Goal: Feedback & Contribution: Submit feedback/report problem

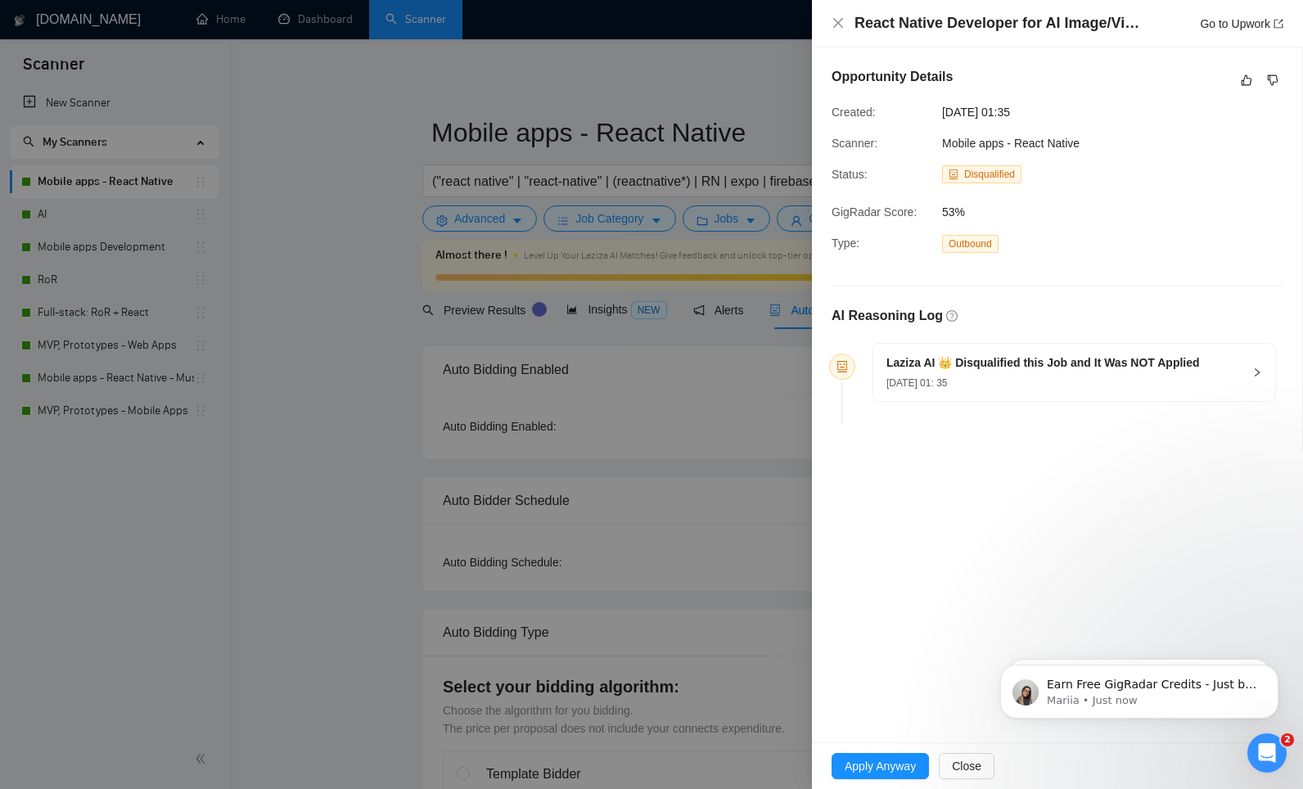
click at [1011, 386] on div "21 Aug, 2025 01: 35" at bounding box center [1042, 382] width 313 height 18
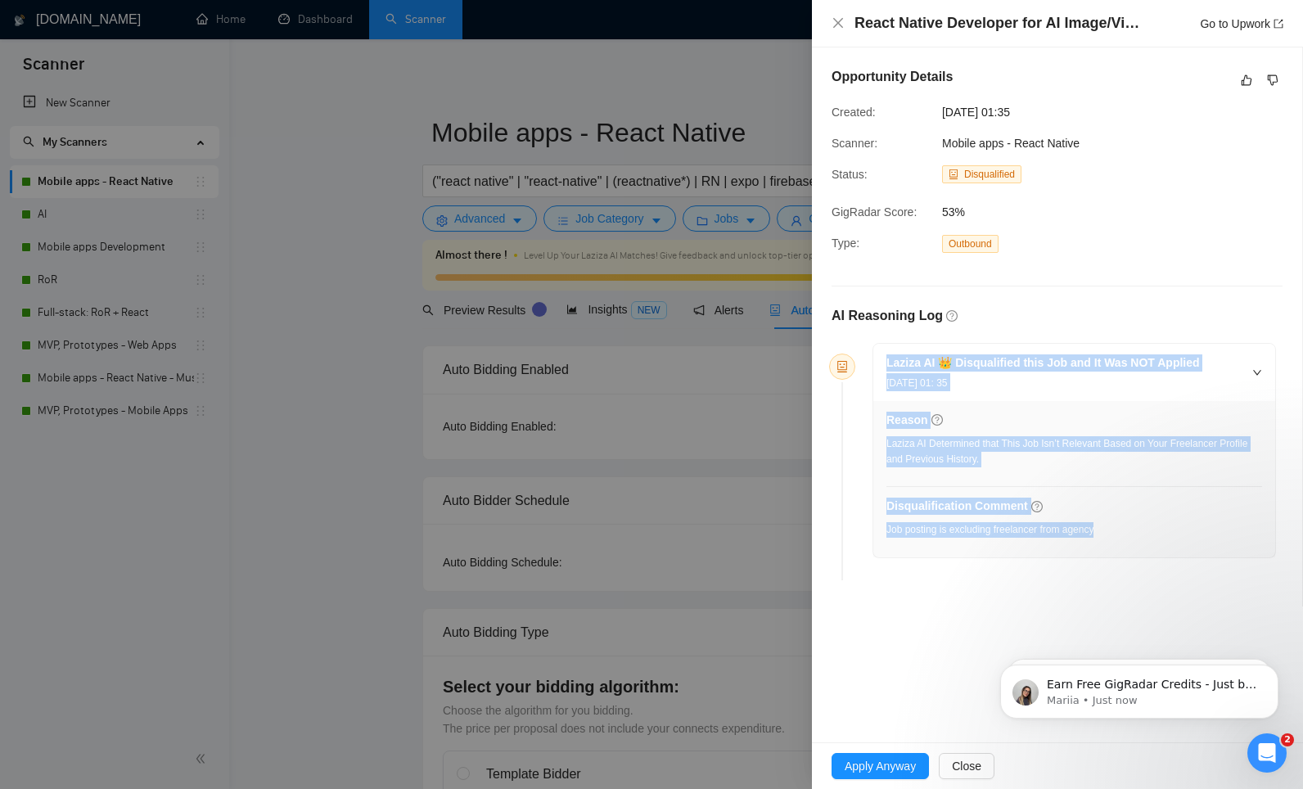
drag, startPoint x: 1117, startPoint y: 536, endPoint x: 908, endPoint y: 342, distance: 284.8
click at [873, 336] on div "AI Reasoning Log Laziza AI 👑 Disqualified this Job and It Was NOT Applied 21 Au…" at bounding box center [1056, 446] width 451 height 281
copy div "Laziza AI 👑 Disqualified this Job and It Was NOT Applied 21 Aug, 2025 01: 35 Re…"
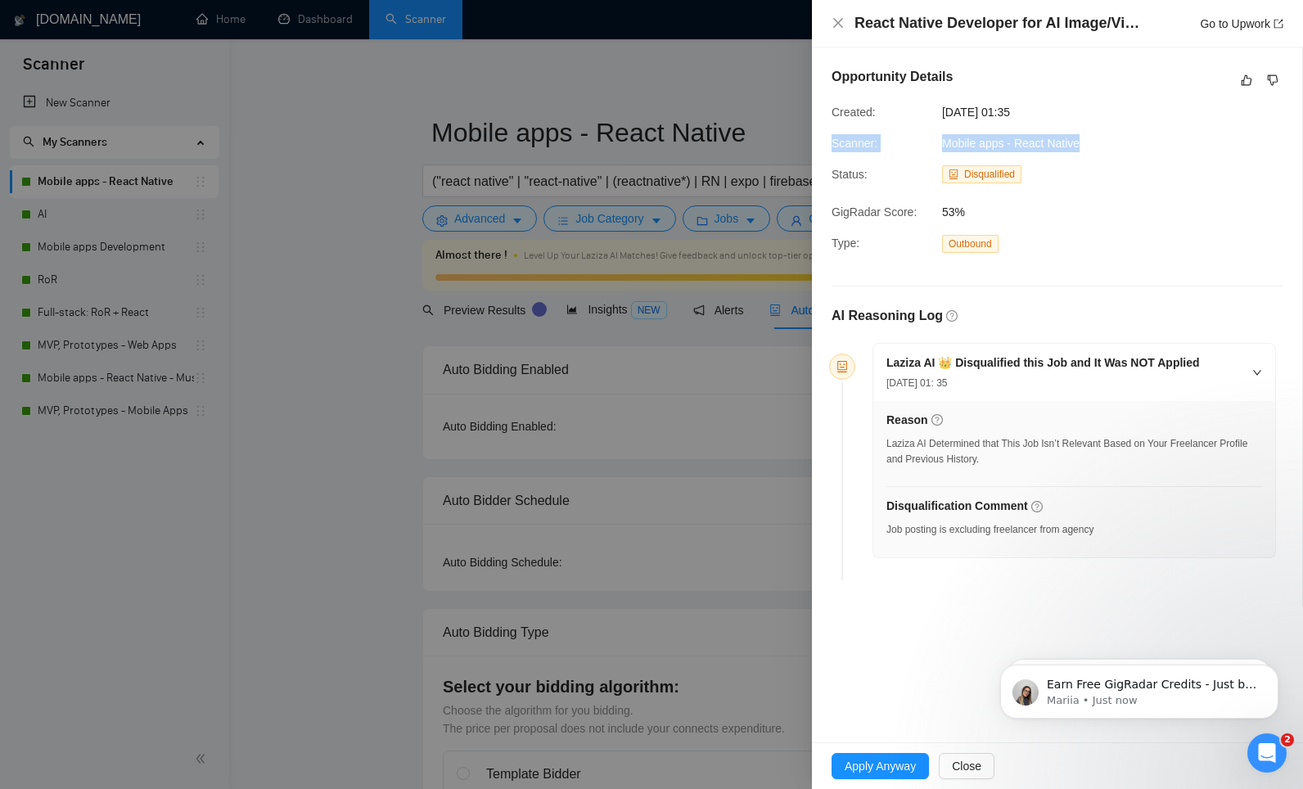
drag, startPoint x: 1087, startPoint y: 144, endPoint x: 724, endPoint y: 162, distance: 363.7
click at [820, 141] on div "Opportunity Details Created: 21 Aug, 2025 01:35 Scanner: Mobile apps - React Na…" at bounding box center [1057, 326] width 490 height 559
copy div "Scanner: Mobile apps - React Native"
click at [1226, 29] on link "Go to Upwork" at bounding box center [1240, 23] width 83 height 13
click at [1245, 83] on icon "like" at bounding box center [1245, 80] width 11 height 13
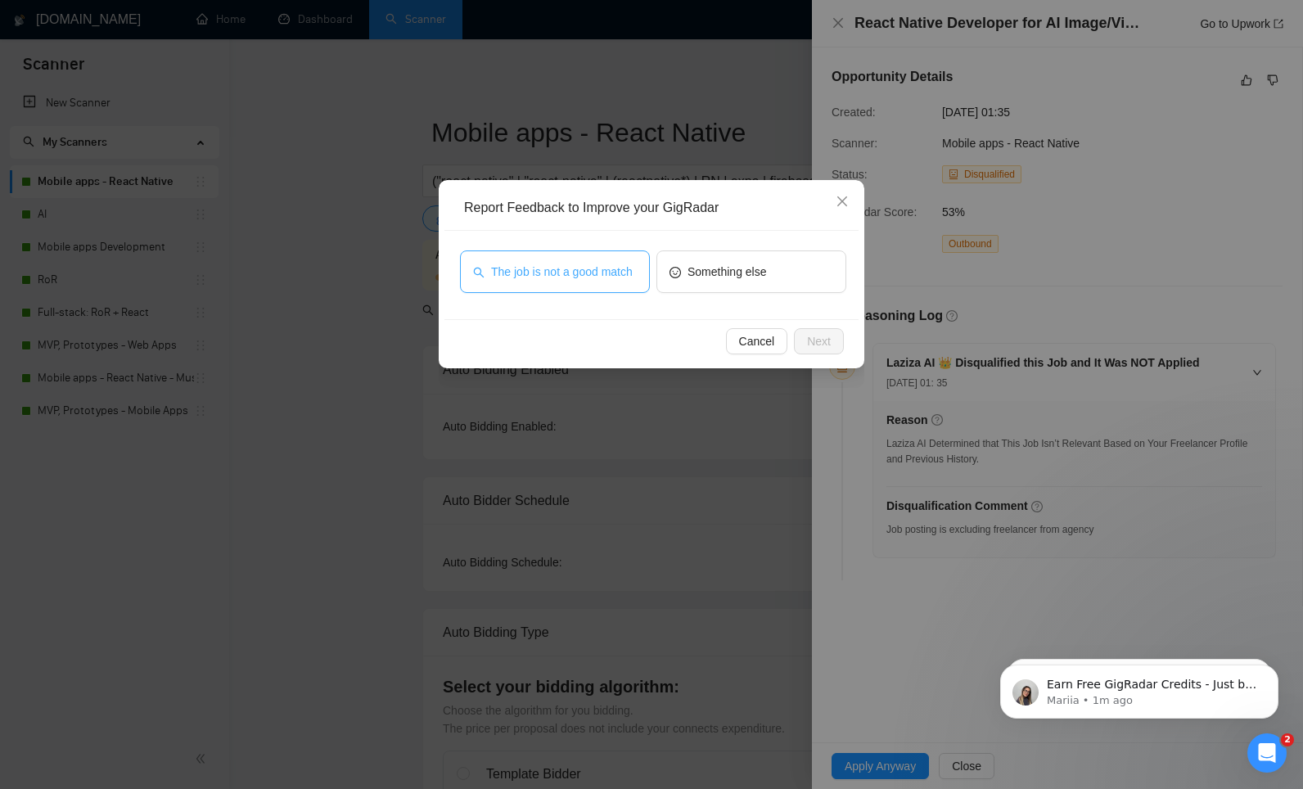
drag, startPoint x: 544, startPoint y: 248, endPoint x: 545, endPoint y: 263, distance: 14.7
click at [544, 248] on div "The job is not a good match Something else" at bounding box center [651, 275] width 414 height 88
click at [545, 263] on span "The job is not a good match" at bounding box center [562, 272] width 142 height 18
click at [821, 336] on span "Next" at bounding box center [819, 341] width 24 height 18
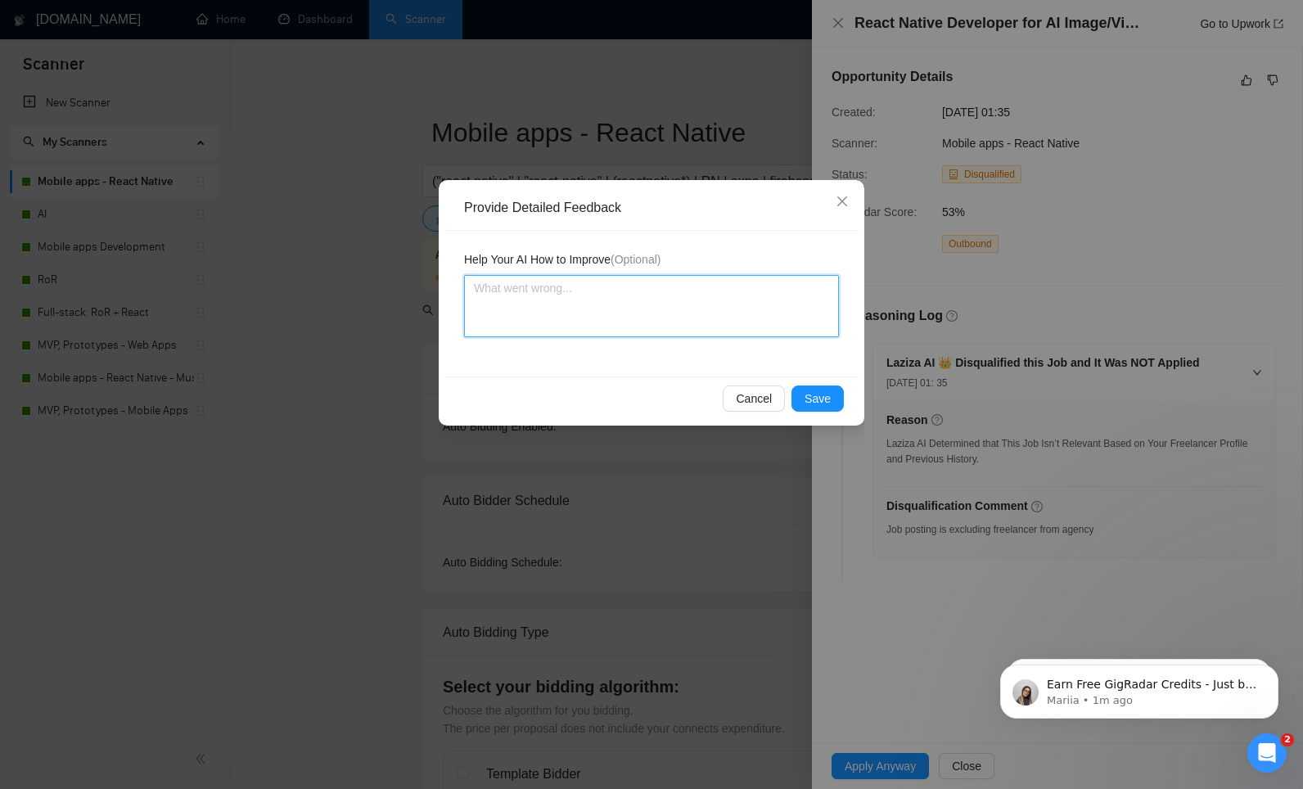
drag, startPoint x: 600, startPoint y: 290, endPoint x: 702, endPoint y: 355, distance: 121.0
click at [602, 290] on textarea at bounding box center [651, 306] width 375 height 62
paste textarea "This job was correctly disqualified – even though the technical scope (React Na…"
type textarea "This job was correctly disqualified – even though the technical scope (React Na…"
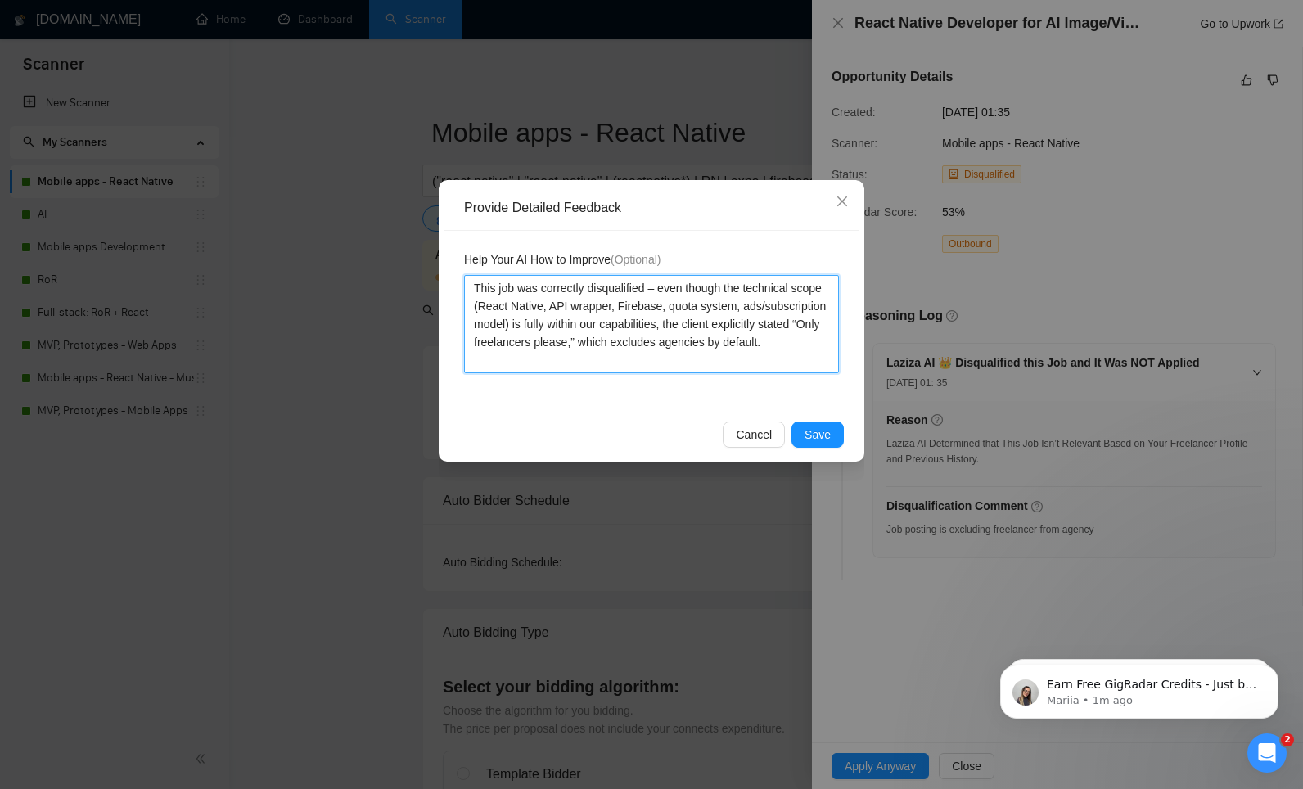
type textarea "This job was correctly disqualified – even though the technical scope (React Na…"
drag, startPoint x: 807, startPoint y: 419, endPoint x: 808, endPoint y: 429, distance: 10.0
click at [807, 420] on div "Cancel Save" at bounding box center [651, 433] width 414 height 43
click at [806, 431] on span "Save" at bounding box center [817, 434] width 26 height 18
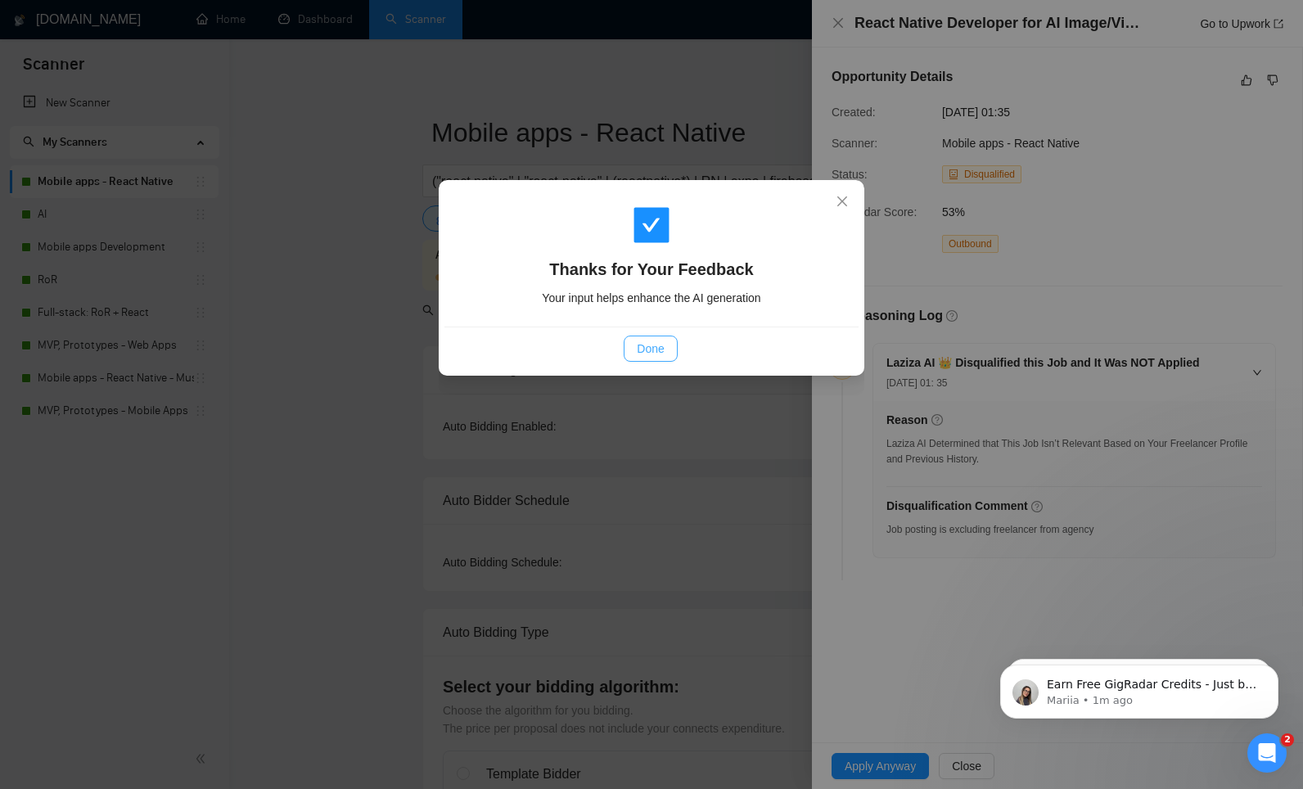
drag, startPoint x: 668, startPoint y: 340, endPoint x: 812, endPoint y: 274, distance: 157.8
click at [668, 340] on button "Done" at bounding box center [649, 348] width 53 height 26
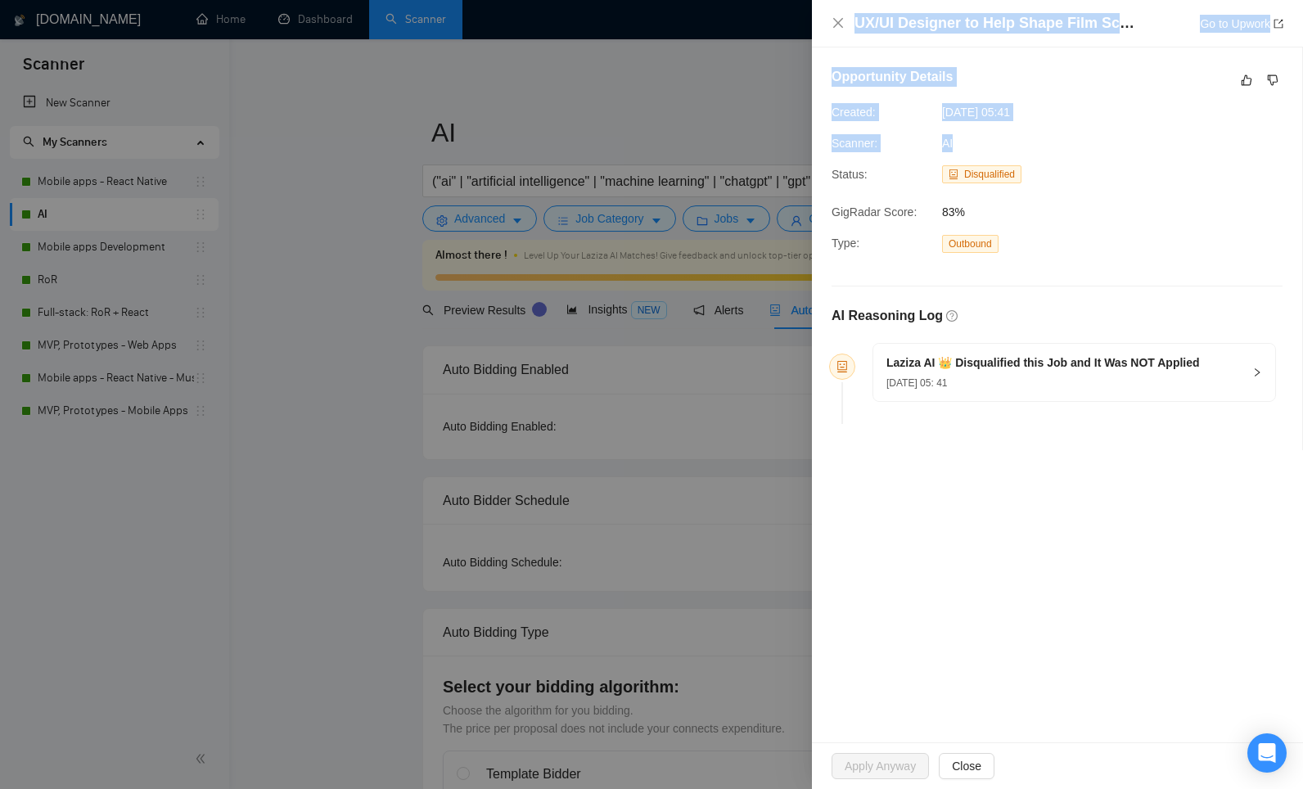
drag, startPoint x: 935, startPoint y: 142, endPoint x: 808, endPoint y: 143, distance: 127.6
click at [825, 143] on div "Scanner: AI" at bounding box center [990, 143] width 331 height 18
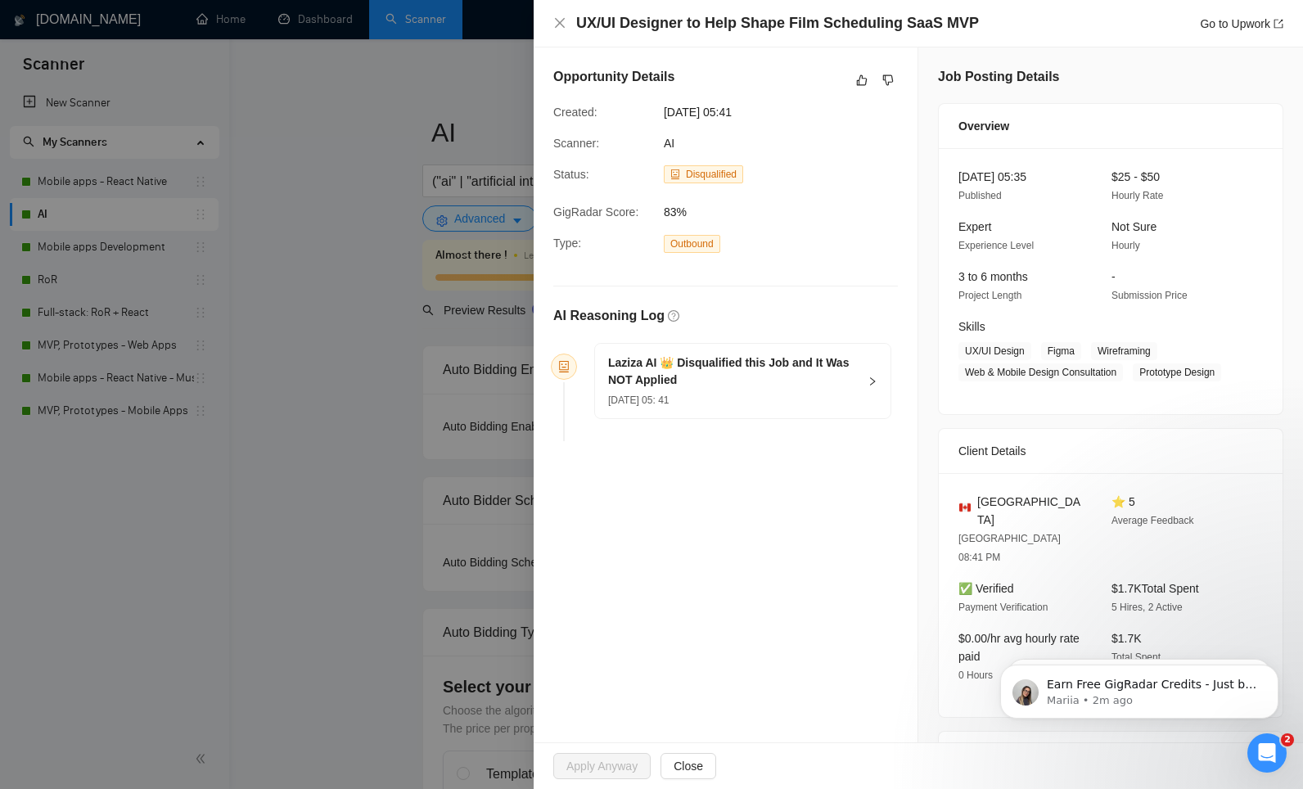
drag, startPoint x: 787, startPoint y: 154, endPoint x: 761, endPoint y: 151, distance: 26.3
click at [785, 154] on div "Opportunity Details Created: 20 Aug, 2025 05:41 Scanner: AI Status: Disqualifie…" at bounding box center [725, 257] width 384 height 420
drag, startPoint x: 633, startPoint y: 143, endPoint x: 1056, endPoint y: 448, distance: 521.1
click at [574, 142] on div "Scanner: AI" at bounding box center [712, 143] width 331 height 18
click at [1271, 753] on icon "Open Intercom Messenger" at bounding box center [1264, 750] width 27 height 27
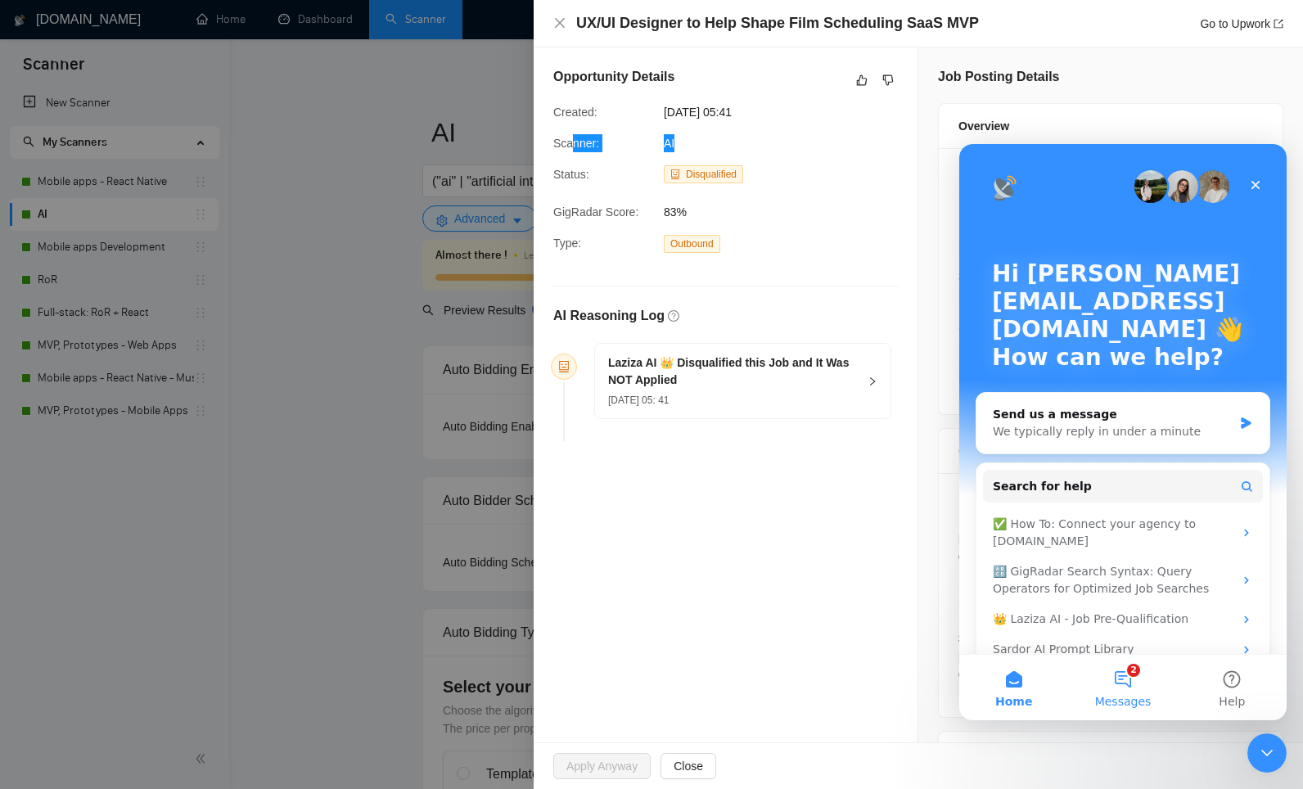
click at [1130, 695] on span "Messages" at bounding box center [1123, 700] width 56 height 11
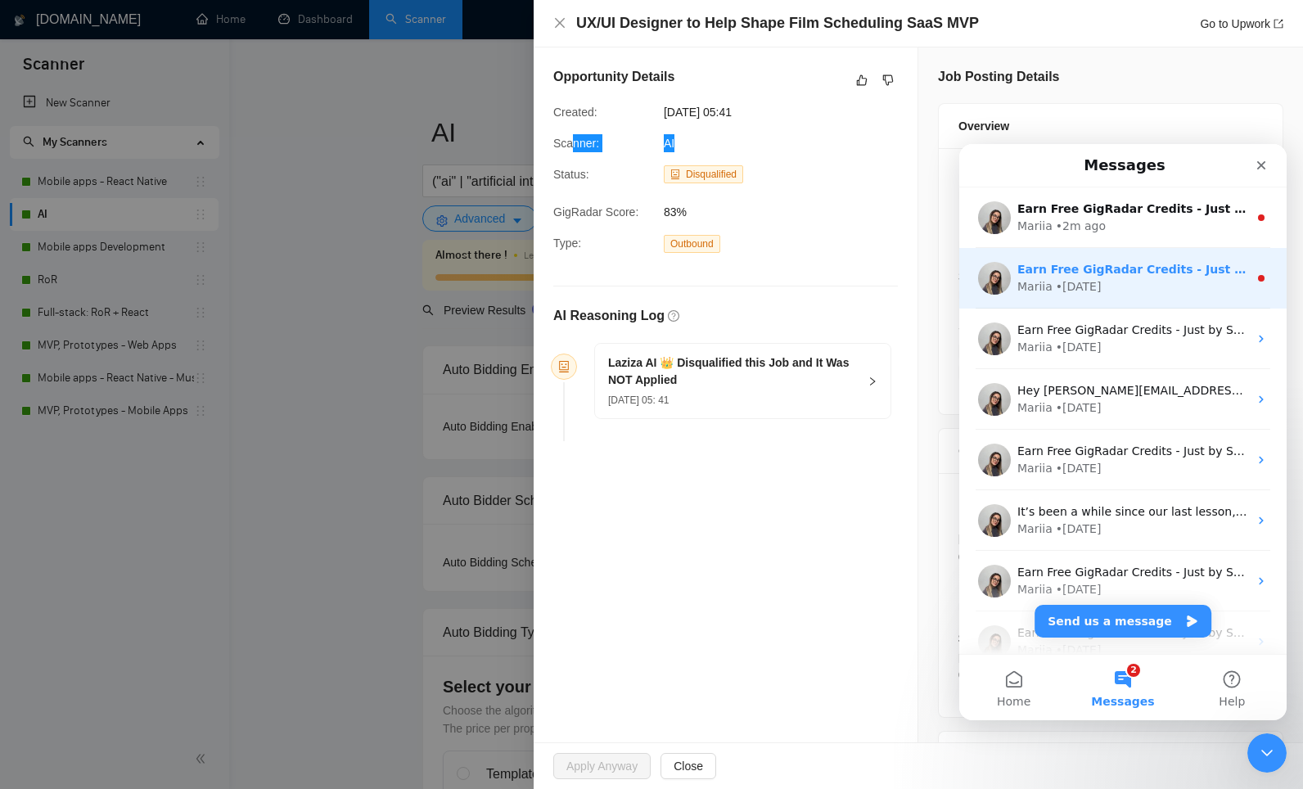
click at [1109, 295] on div "Mariia • 1d ago" at bounding box center [1132, 286] width 231 height 17
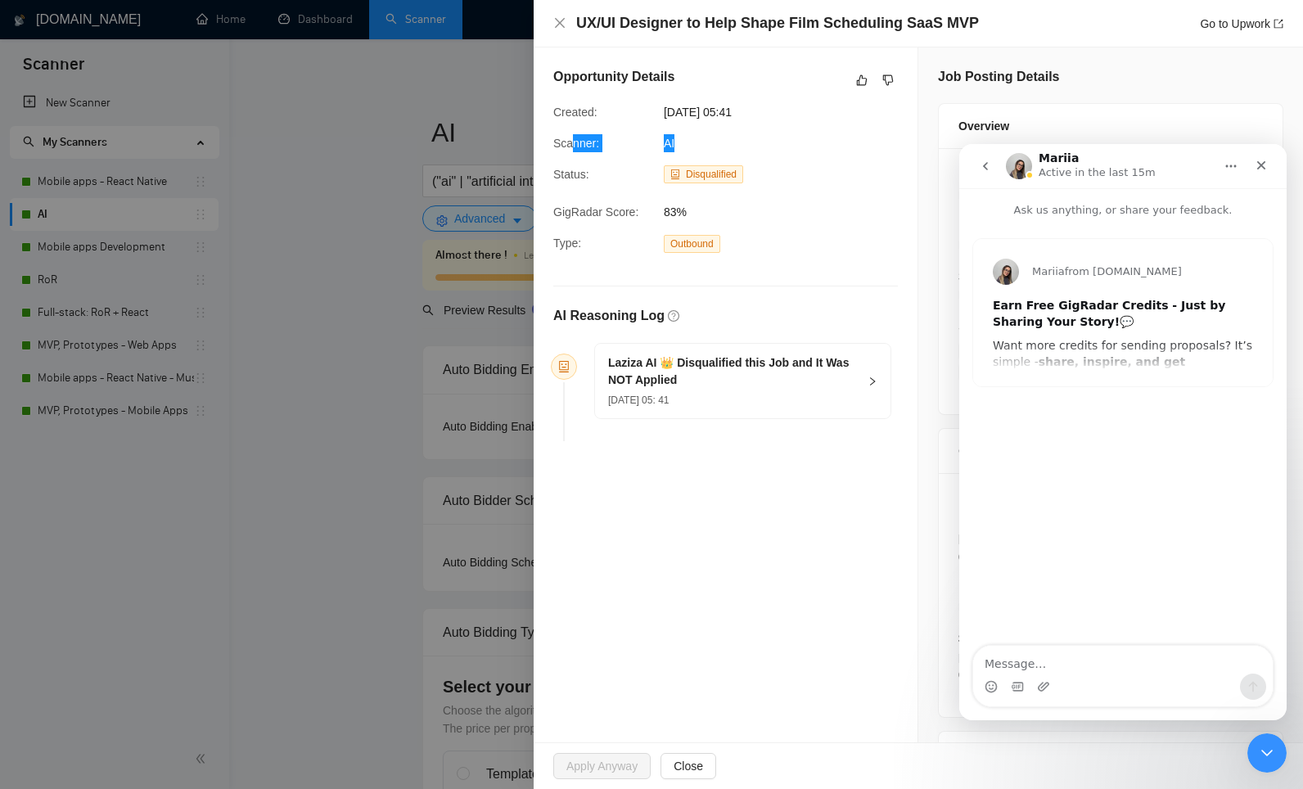
click at [979, 173] on button "go back" at bounding box center [985, 166] width 31 height 31
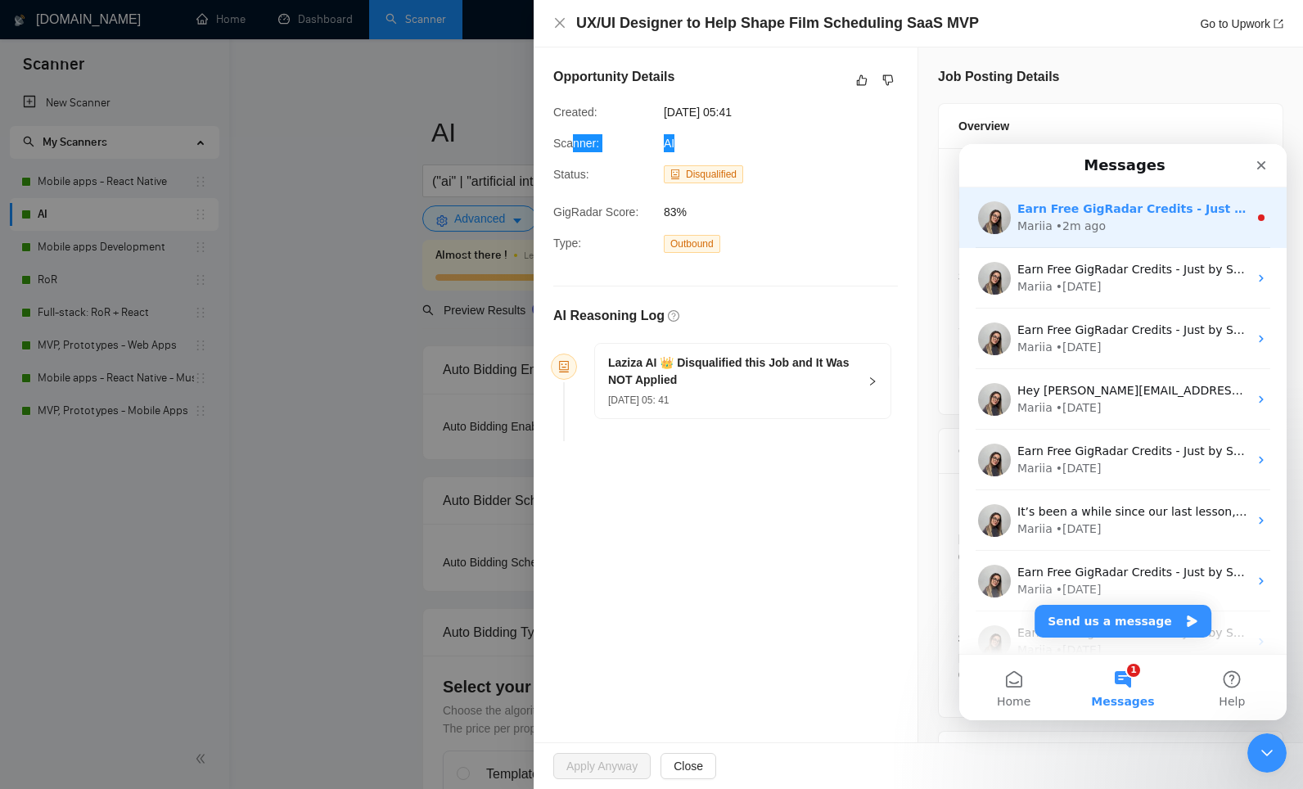
click at [1077, 227] on div "• 2m ago" at bounding box center [1080, 226] width 50 height 17
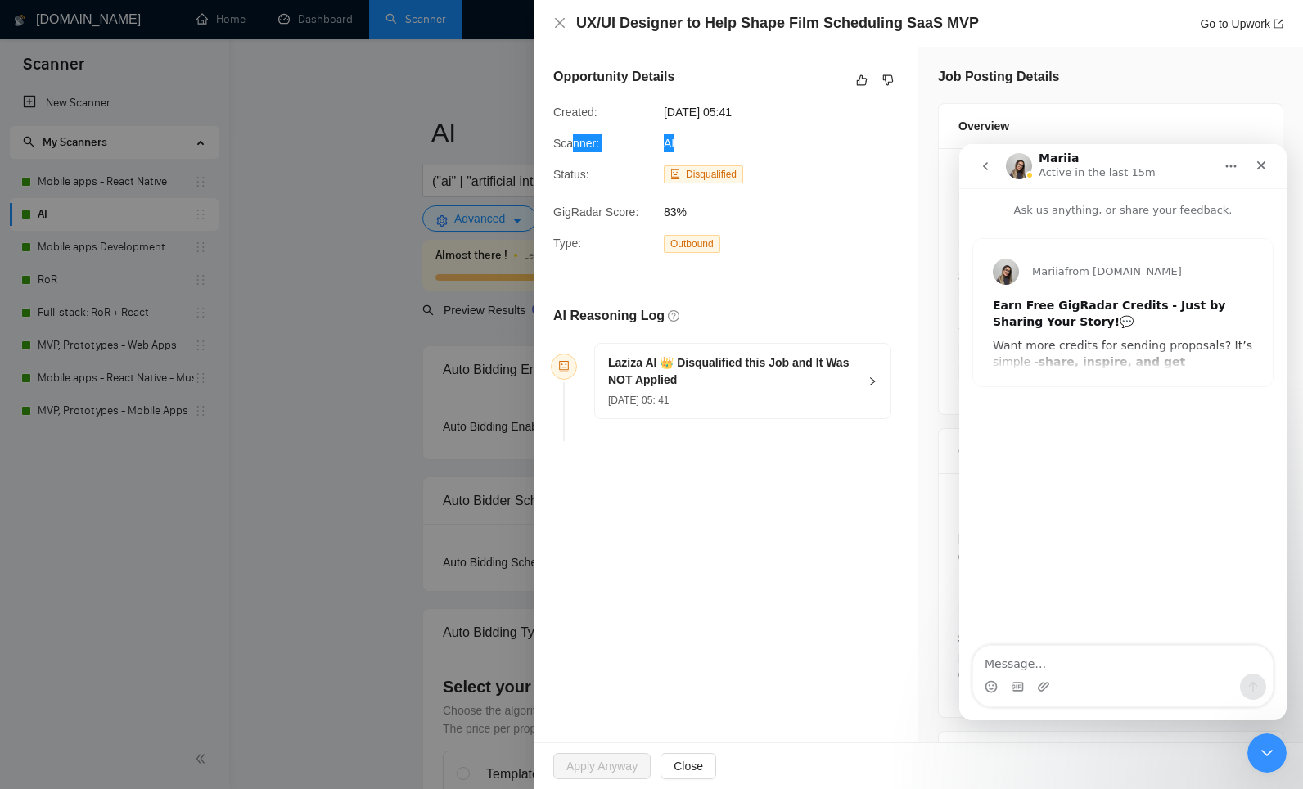
click at [976, 167] on button "go back" at bounding box center [985, 166] width 31 height 31
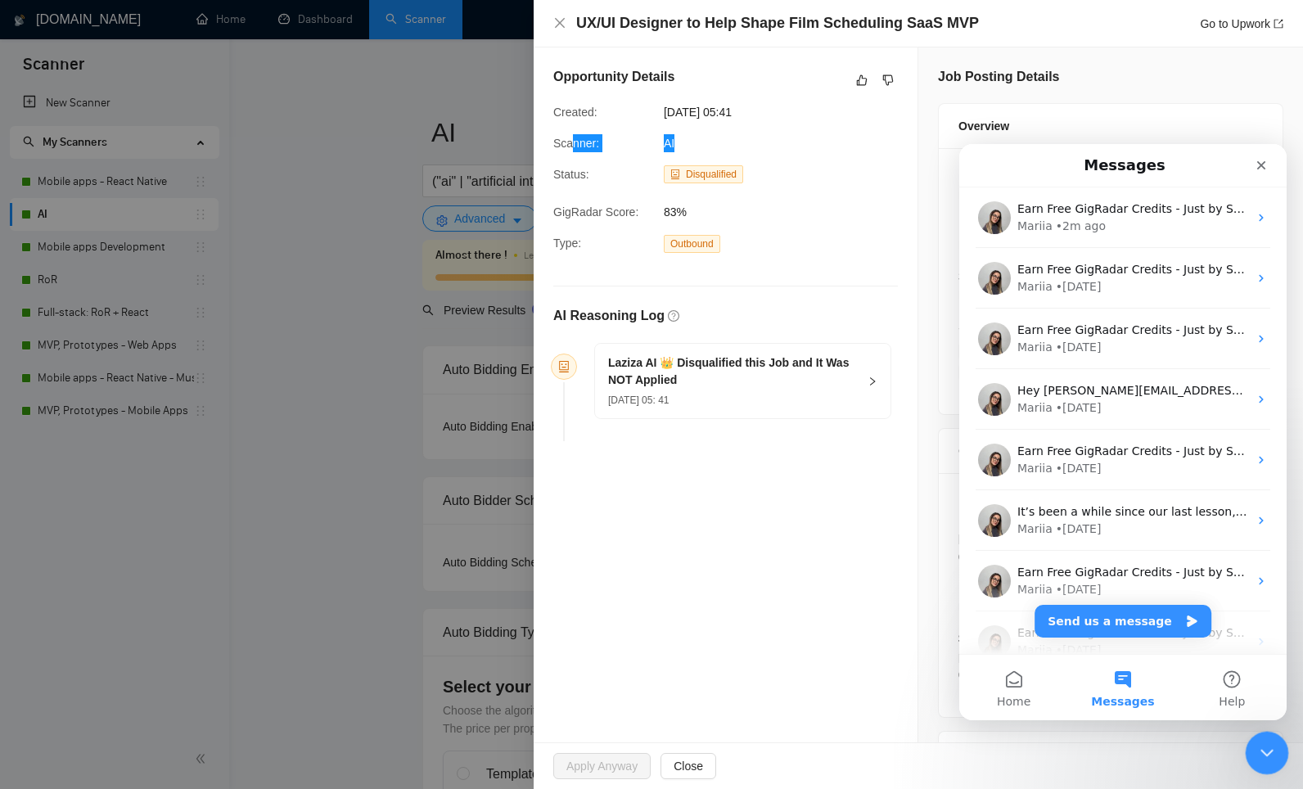
click at [1255, 750] on icon "Close Intercom Messenger" at bounding box center [1264, 750] width 20 height 20
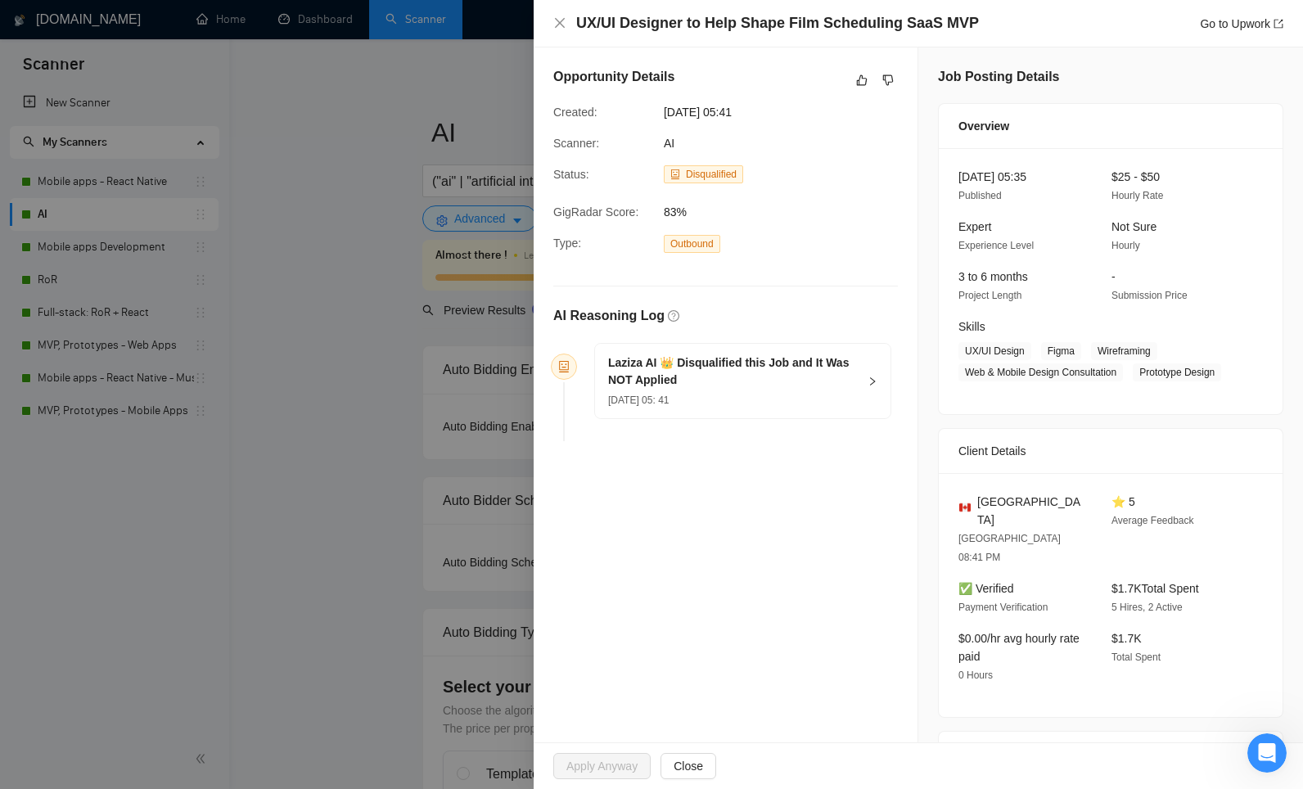
click at [839, 394] on div "20 Aug, 2025 05: 41" at bounding box center [733, 399] width 250 height 18
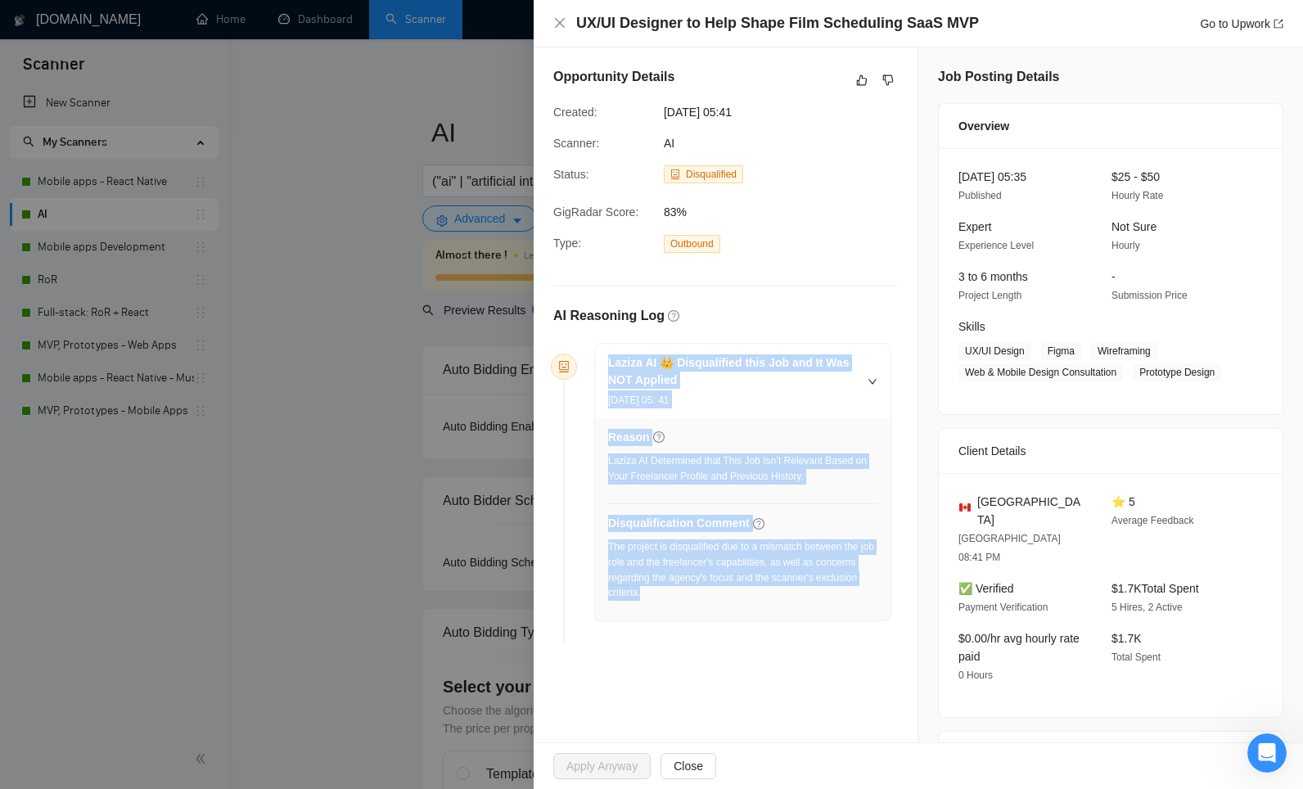
drag, startPoint x: 745, startPoint y: 593, endPoint x: 598, endPoint y: 363, distance: 272.6
click at [596, 363] on div "Laziza AI 👑 Disqualified this Job and It Was NOT Applied 20 Aug, 2025 05: 41 Re…" at bounding box center [742, 482] width 295 height 277
copy div "Laziza AI 👑 Disqualified this Job and It Was NOT Applied 20 Aug, 2025 05: 41 Re…"
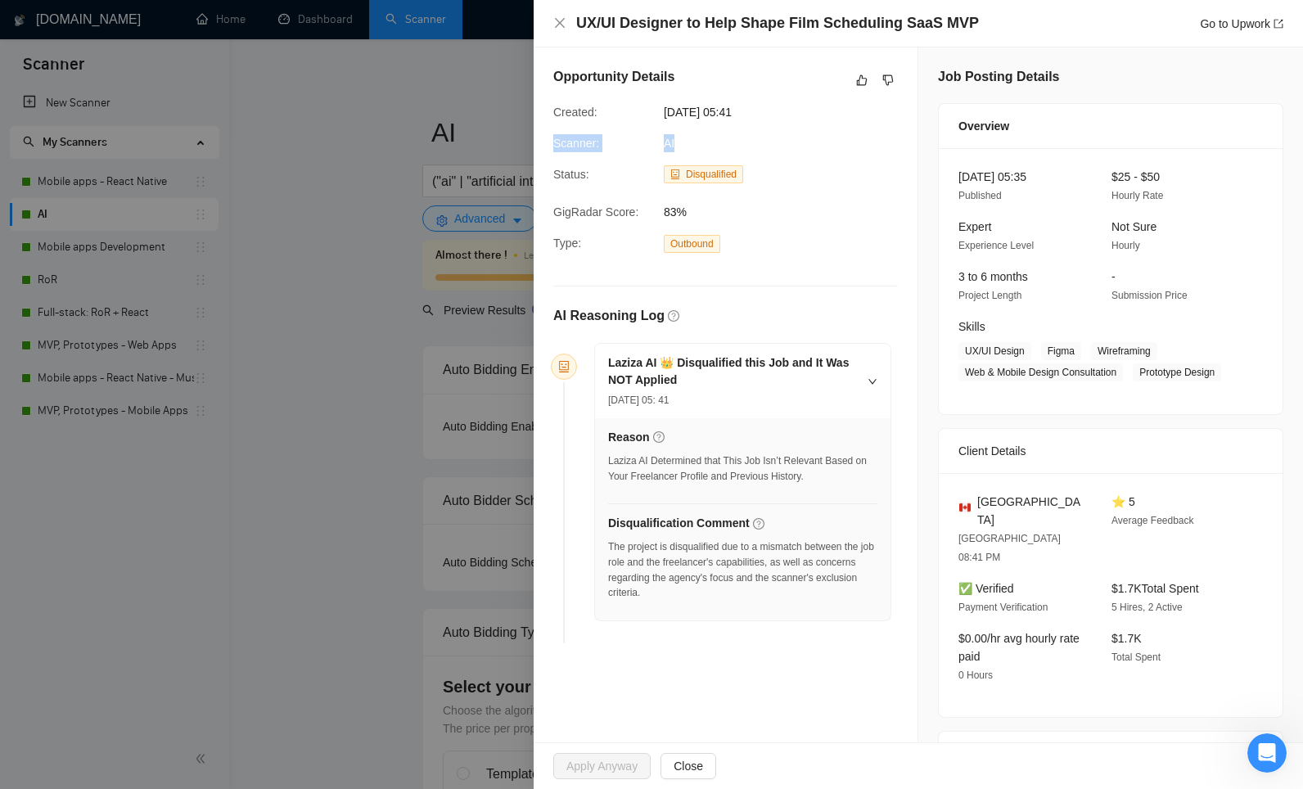
drag, startPoint x: 677, startPoint y: 143, endPoint x: 541, endPoint y: 143, distance: 136.6
click at [541, 143] on div "Opportunity Details Created: 20 Aug, 2025 05:41 Scanner: AI Status: Disqualifie…" at bounding box center [725, 358] width 384 height 622
copy div "Scanner: AI"
click at [1204, 31] on div "Go to Upwork" at bounding box center [1240, 24] width 83 height 18
click at [1201, 29] on link "Go to Upwork" at bounding box center [1240, 23] width 83 height 13
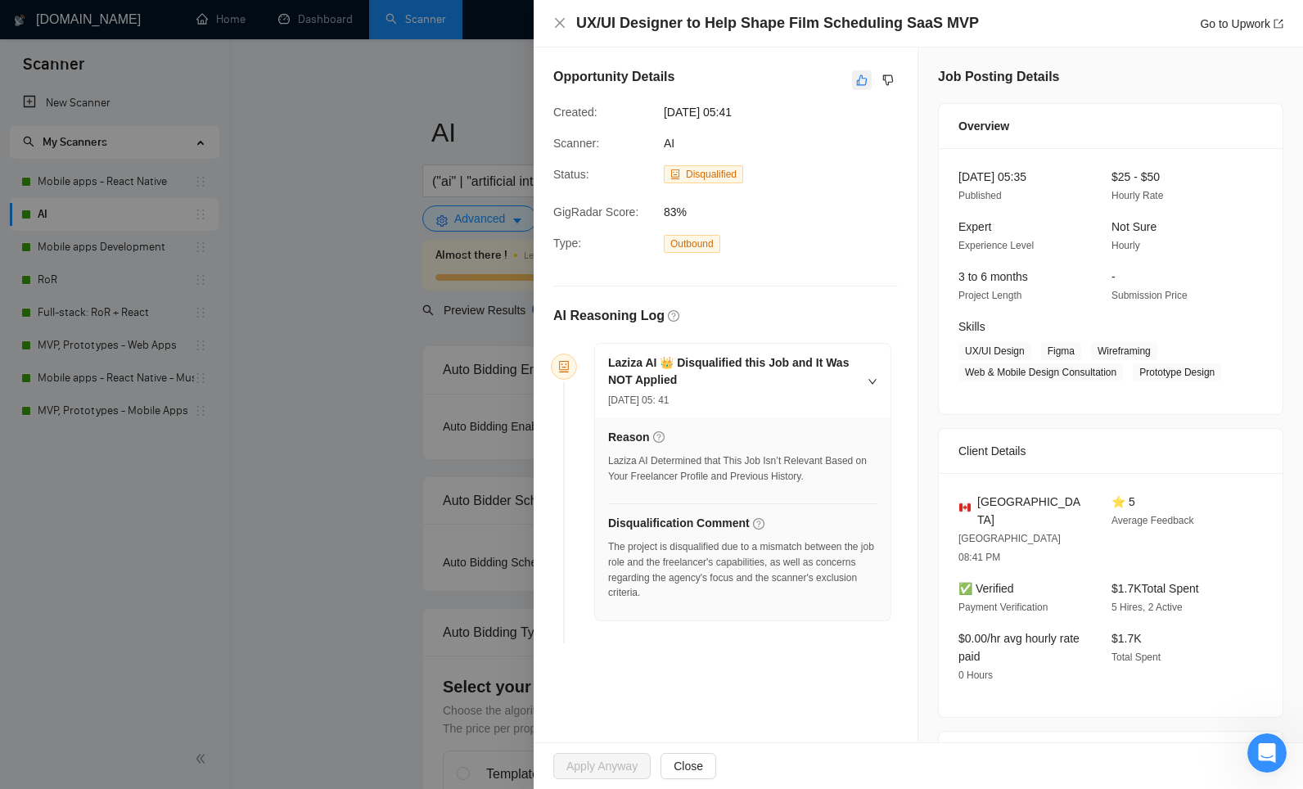
click at [859, 77] on icon "like" at bounding box center [862, 80] width 11 height 11
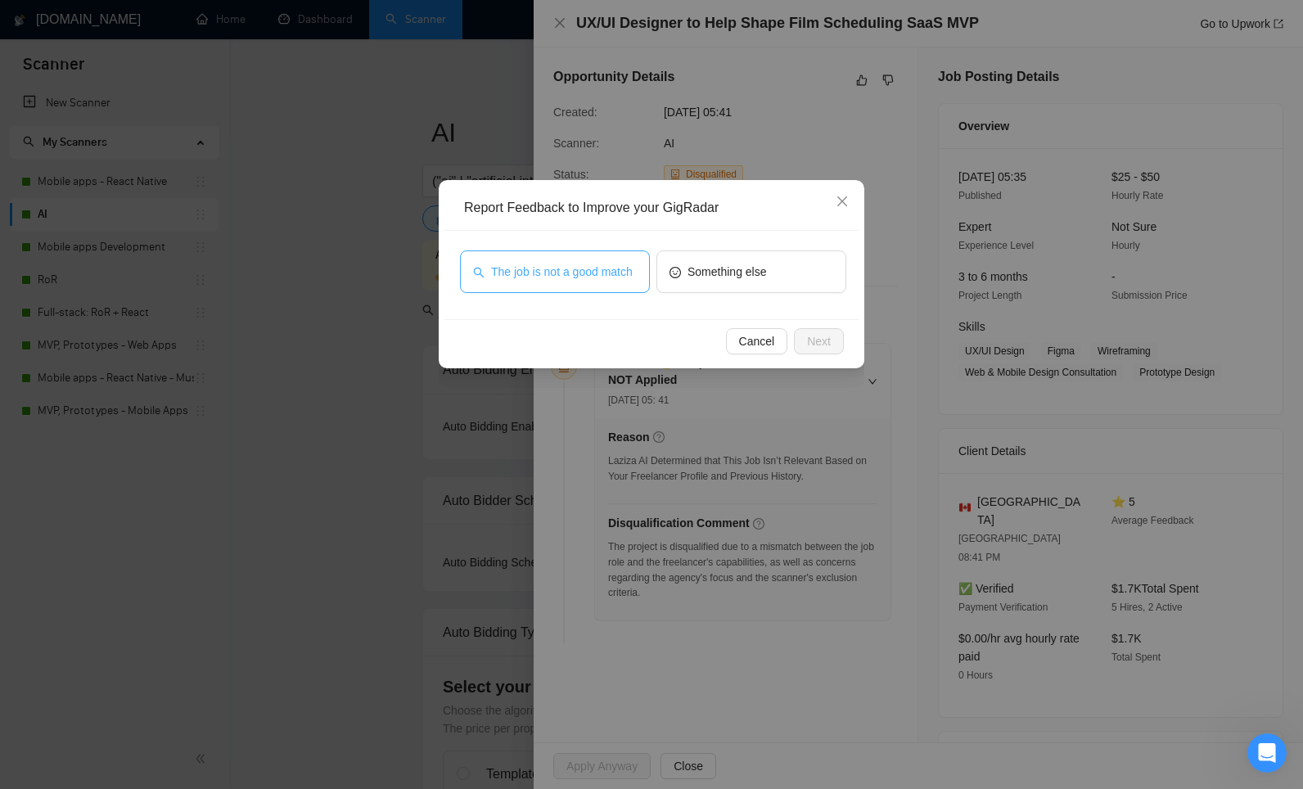
drag, startPoint x: 616, startPoint y: 266, endPoint x: 634, endPoint y: 277, distance: 21.3
click at [621, 269] on span "The job is not a good match" at bounding box center [562, 272] width 142 height 18
click at [816, 333] on span "Next" at bounding box center [819, 341] width 24 height 18
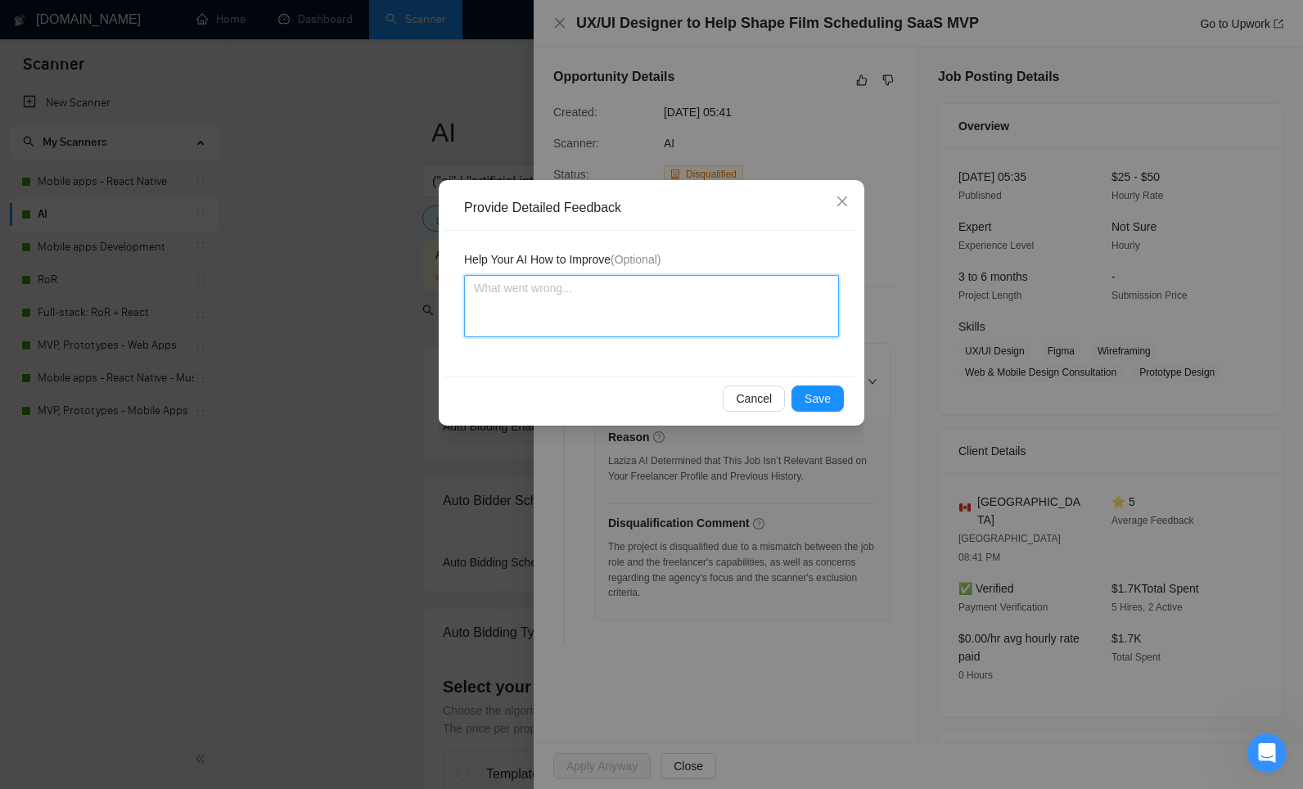
drag, startPoint x: 637, startPoint y: 313, endPoint x: 672, endPoint y: 326, distance: 37.8
click at [641, 313] on textarea at bounding box center [651, 306] width 375 height 62
paste textarea "This disqualification makes sense – although the project is interesting and tou…"
type textarea "This disqualification makes sense – although the project is interesting and tou…"
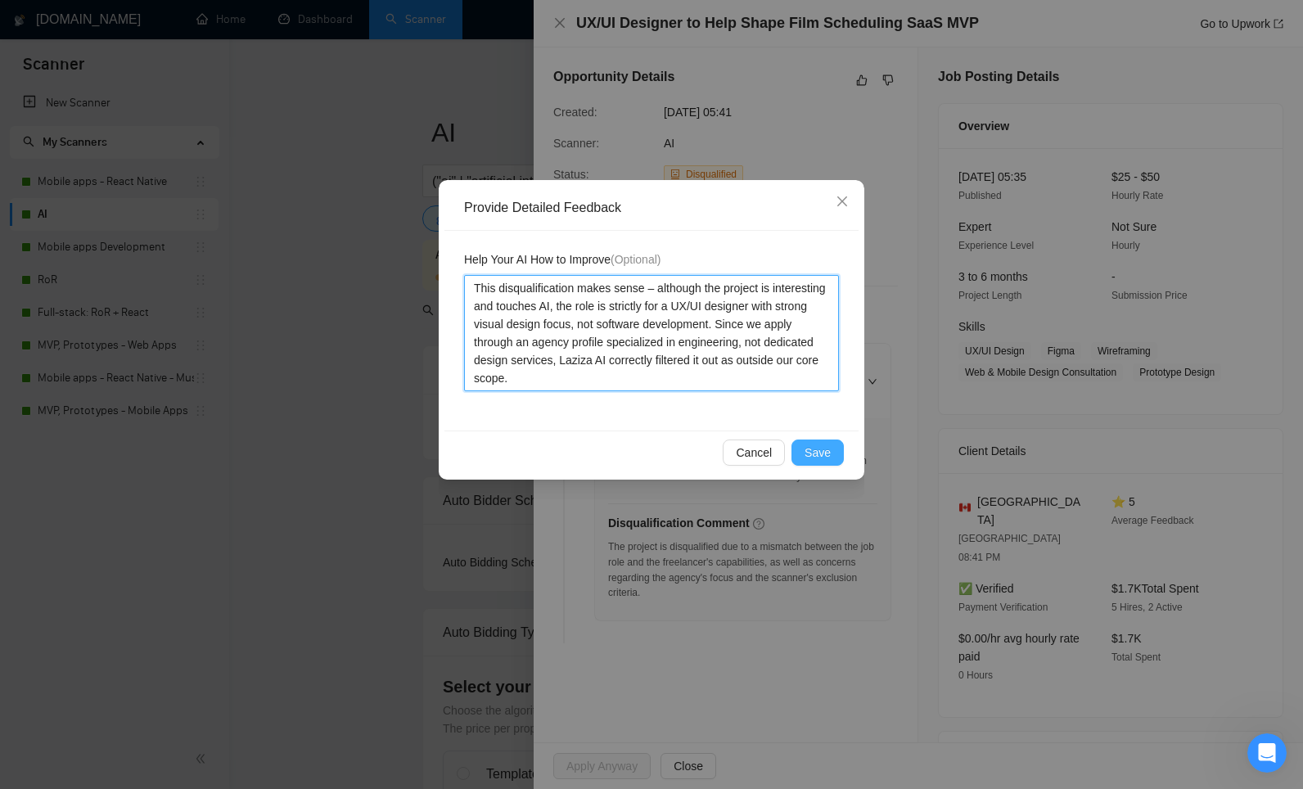
type textarea "This disqualification makes sense – although the project is interesting and tou…"
click at [828, 443] on span "Save" at bounding box center [817, 452] width 26 height 18
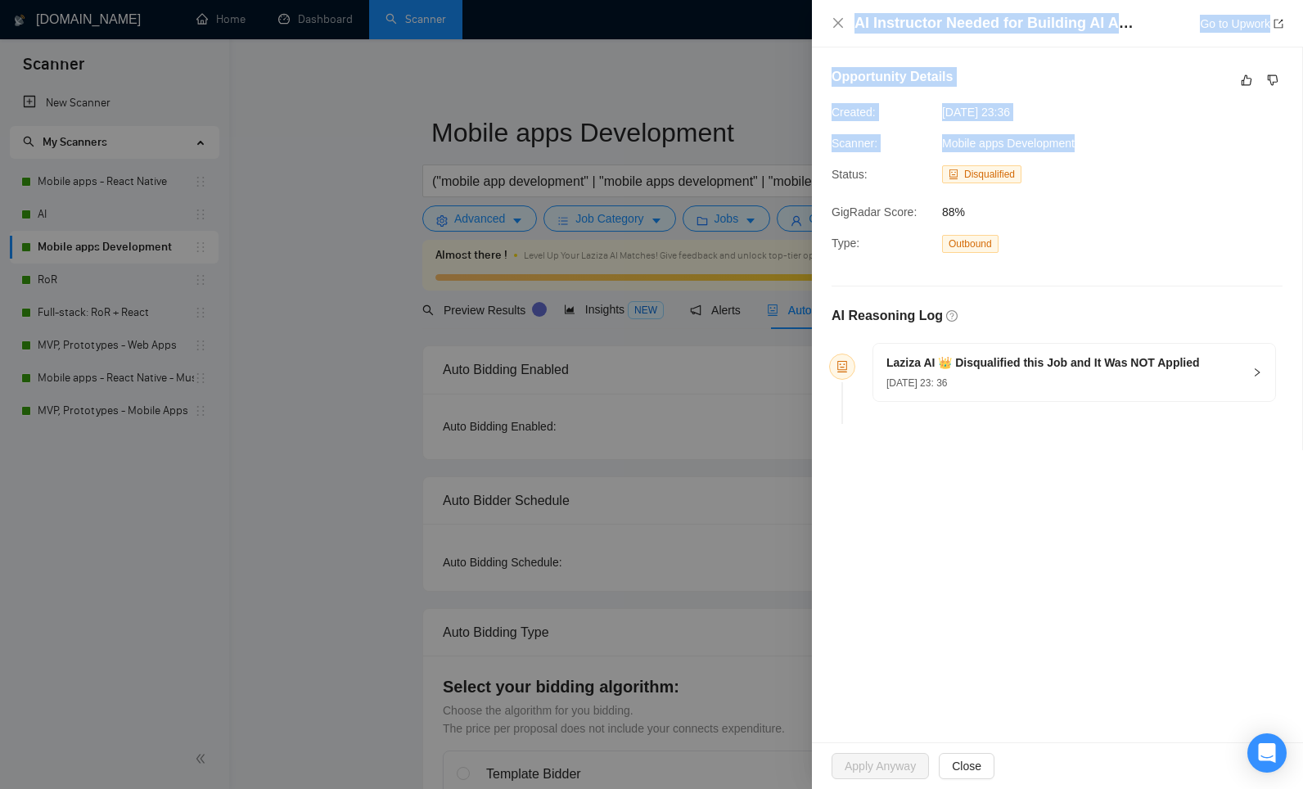
drag, startPoint x: 1040, startPoint y: 140, endPoint x: 791, endPoint y: 141, distance: 248.7
click at [791, 141] on div "AI Instructor Needed for Building AI Agents and Apps Go to Upwork Opportunity D…" at bounding box center [651, 394] width 1303 height 789
click at [1116, 137] on div "Scanner: Mobile apps Development" at bounding box center [990, 143] width 331 height 18
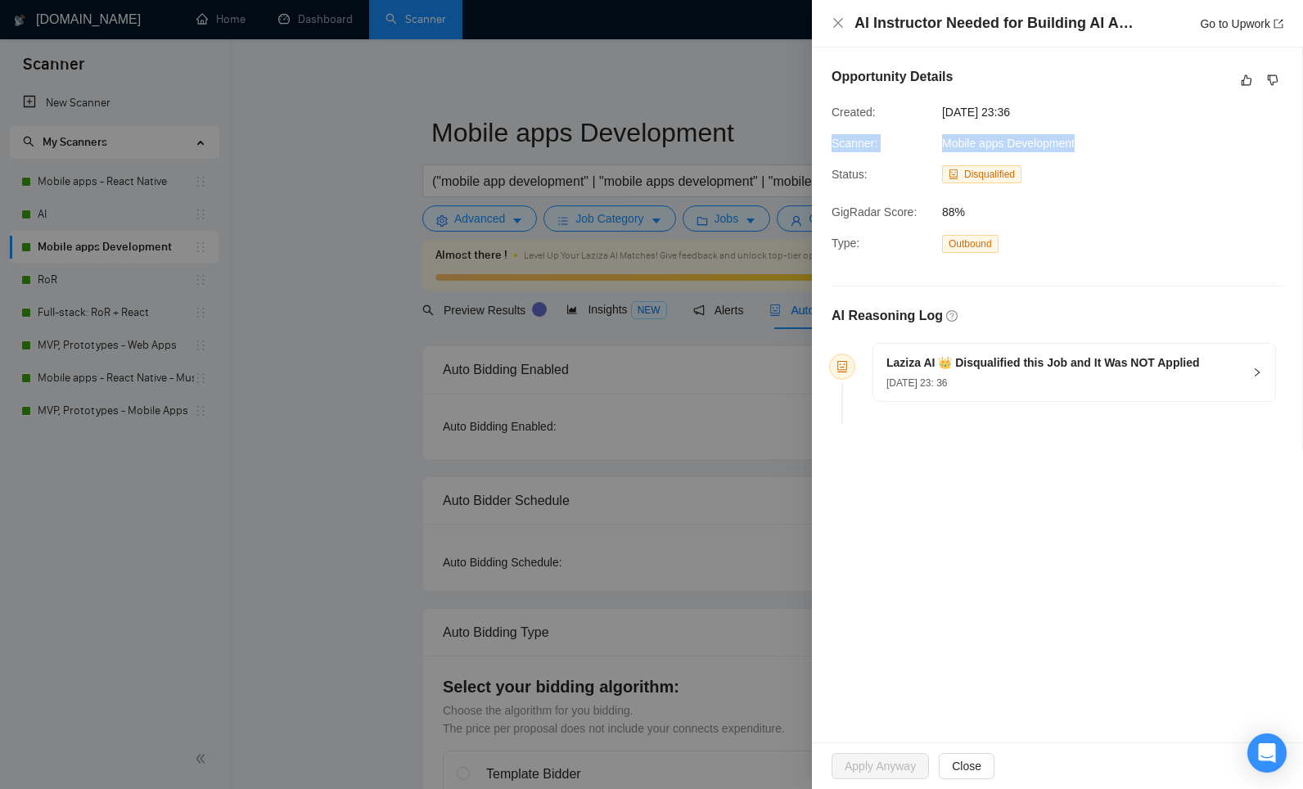
drag, startPoint x: 990, startPoint y: 141, endPoint x: 833, endPoint y: 141, distance: 157.1
click at [833, 141] on div "Scanner: Mobile apps Development" at bounding box center [990, 143] width 331 height 18
copy div "Scanner: Mobile apps Development"
click at [999, 379] on div "19 Aug, 2025 23: 36" at bounding box center [1042, 382] width 313 height 18
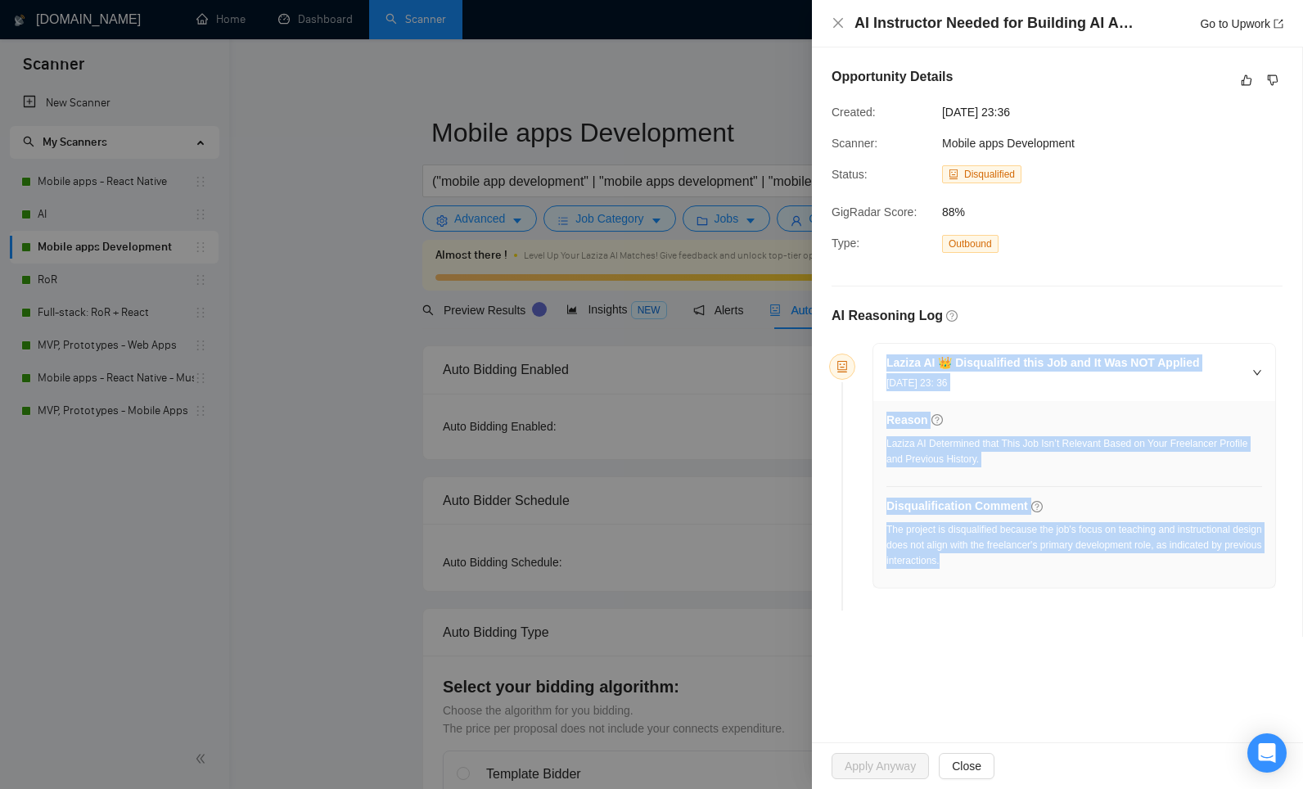
drag, startPoint x: 1046, startPoint y: 561, endPoint x: 875, endPoint y: 364, distance: 260.5
click at [875, 364] on div "Laziza AI 👑 Disqualified this Job and It Was NOT Applied 19 Aug, 2025 23: 36 Re…" at bounding box center [1074, 466] width 402 height 244
copy div "Laziza AI 👑 Disqualified this Job and It Was NOT Applied 19 Aug, 2025 23: 36 Re…"
click at [1215, 24] on link "Go to Upwork" at bounding box center [1240, 23] width 83 height 13
click at [1246, 82] on icon "like" at bounding box center [1245, 80] width 11 height 13
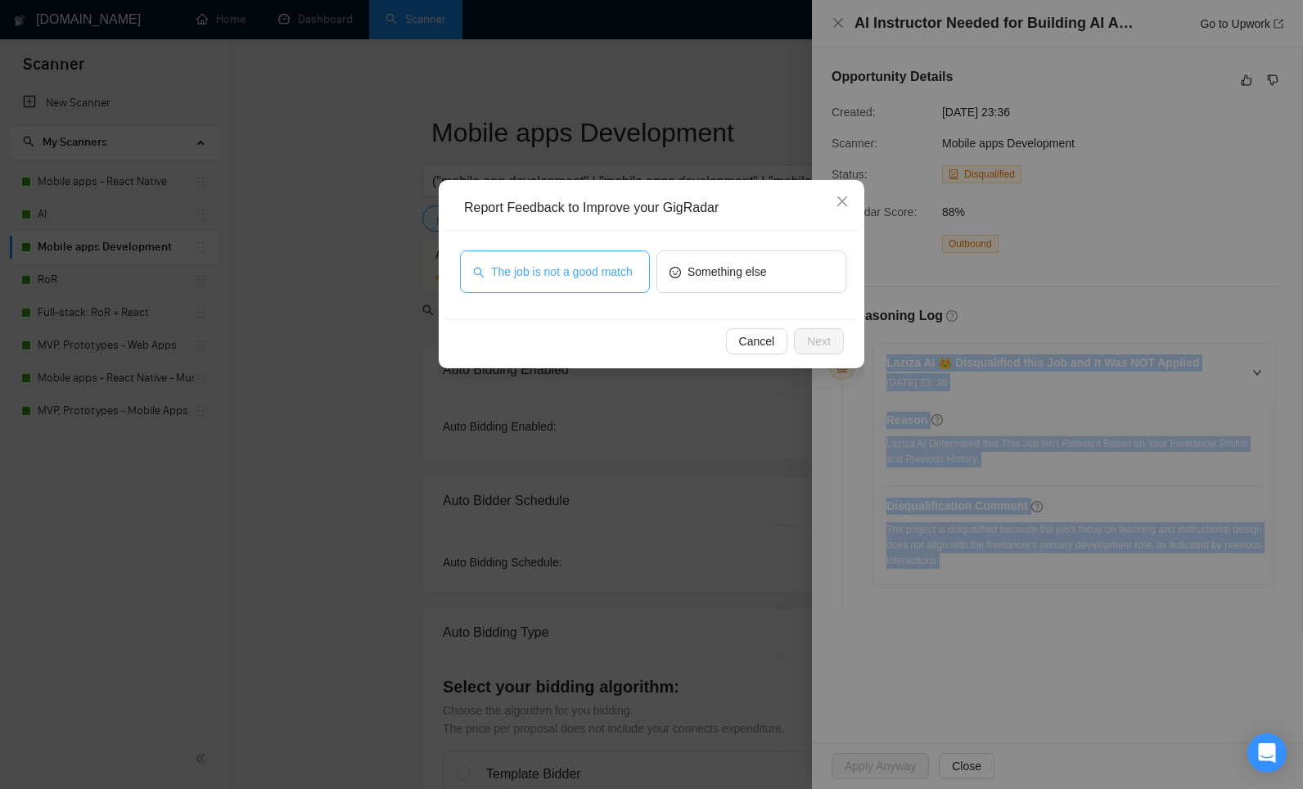
click at [578, 281] on span "The job is not a good match" at bounding box center [562, 272] width 142 height 18
drag, startPoint x: 840, startPoint y: 349, endPoint x: 813, endPoint y: 342, distance: 28.0
click at [839, 349] on button "Next" at bounding box center [819, 341] width 50 height 26
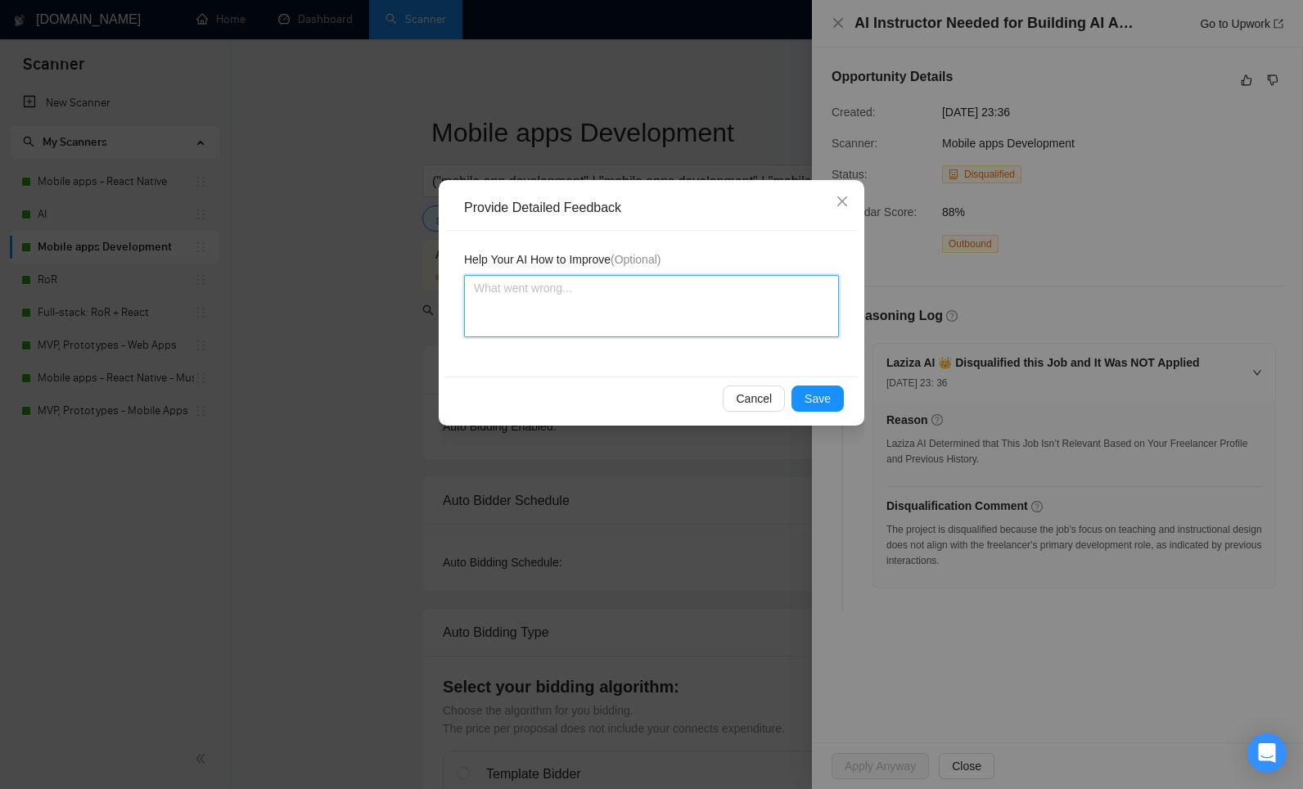
drag, startPoint x: 612, startPoint y: 286, endPoint x: 648, endPoint y: 304, distance: 40.6
click at [616, 287] on textarea at bounding box center [651, 306] width 375 height 62
paste textarea "This disqualification is accurate – while the job involves AI, it’s explicitly …"
type textarea "This disqualification is accurate – while the job involves AI, it’s explicitly …"
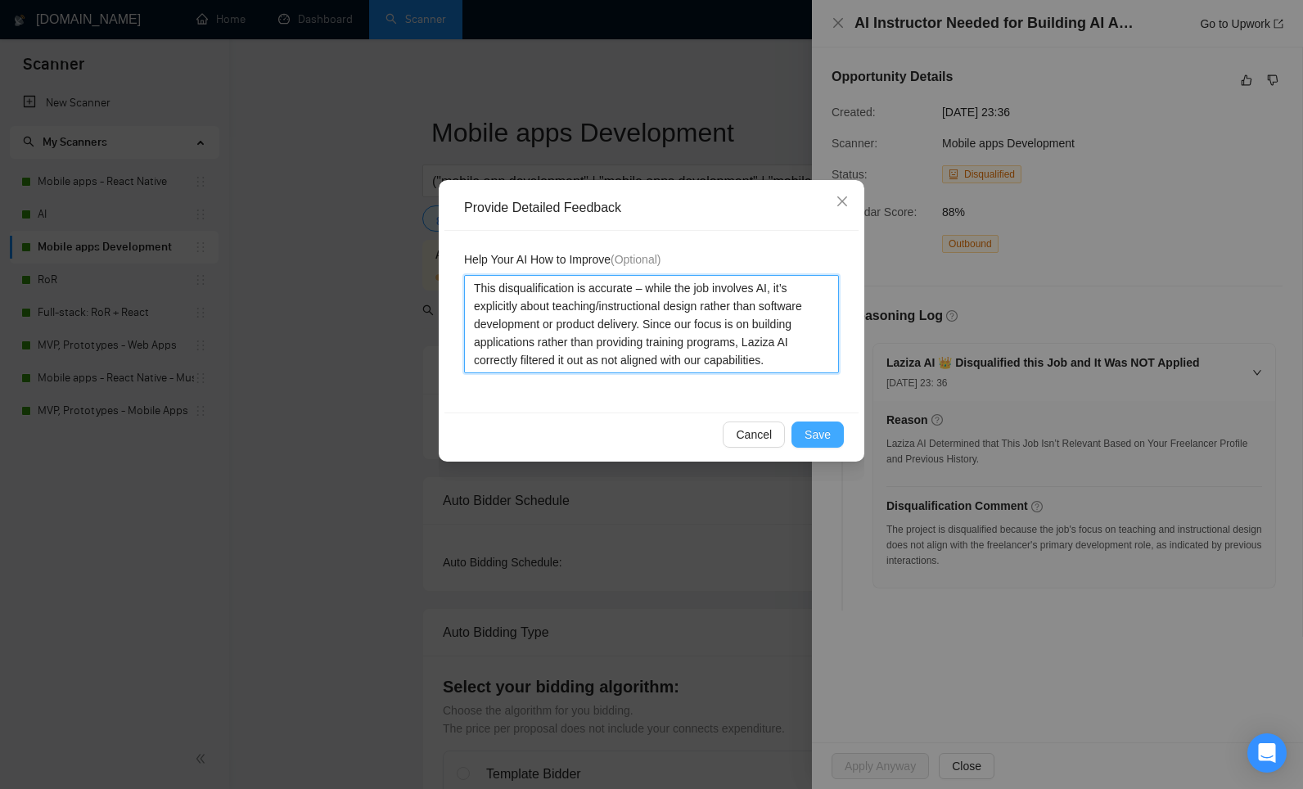
type textarea "This disqualification is accurate – while the job involves AI, it’s explicitly …"
click at [831, 431] on button "Save" at bounding box center [817, 434] width 52 height 26
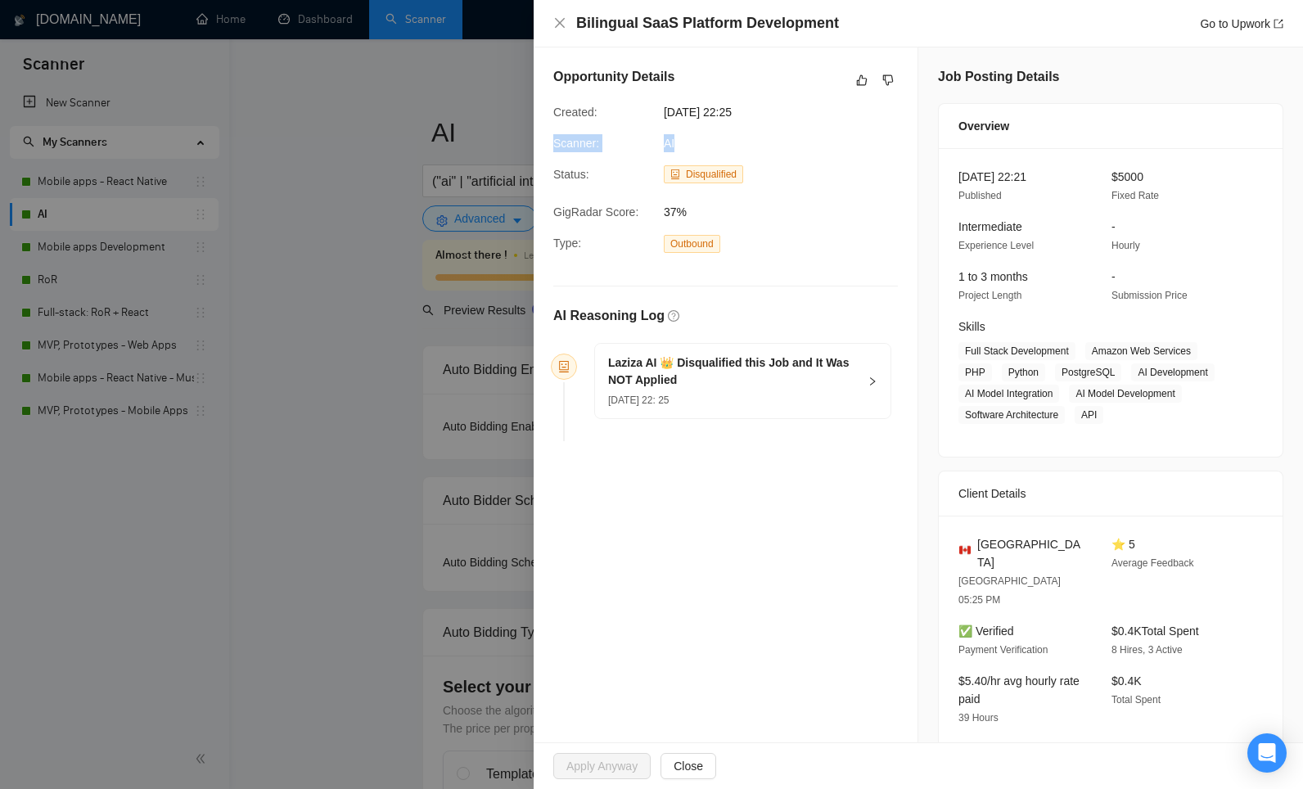
drag, startPoint x: 604, startPoint y: 139, endPoint x: 550, endPoint y: 139, distance: 54.0
click at [550, 139] on div "Scanner: AI" at bounding box center [712, 143] width 331 height 18
click at [723, 397] on div "19 Aug, 2025 22: 25" at bounding box center [733, 399] width 250 height 18
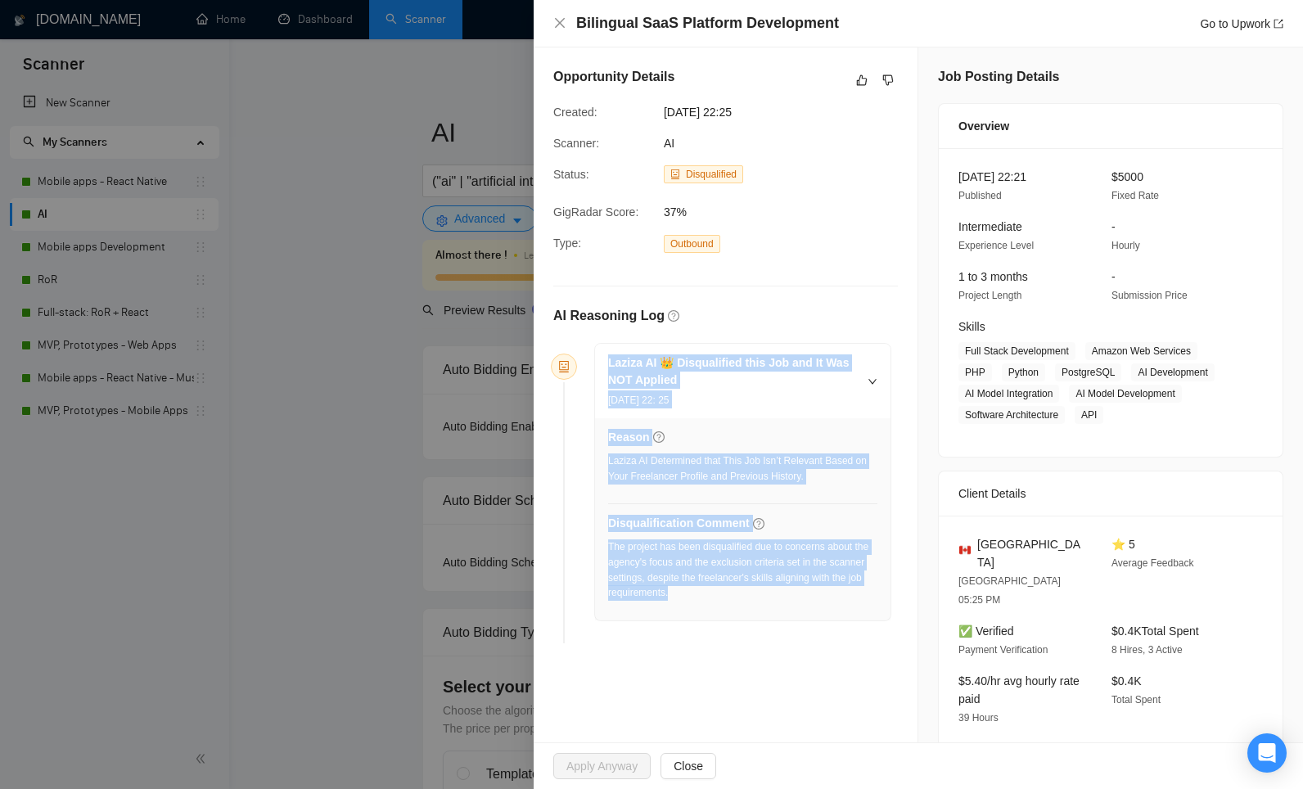
drag, startPoint x: 736, startPoint y: 591, endPoint x: 587, endPoint y: 347, distance: 285.7
click at [587, 347] on div "Laziza AI 👑 Disqualified this Job and It Was NOT Applied 19 Aug, 2025 22: 25 Re…" at bounding box center [736, 482] width 310 height 278
copy div "Laziza AI 👑 Disqualified this Job and It Was NOT Applied 19 Aug, 2025 22: 25 Re…"
click at [1217, 23] on link "Go to Upwork" at bounding box center [1240, 23] width 83 height 13
click at [891, 80] on icon "dislike" at bounding box center [888, 80] width 11 height 11
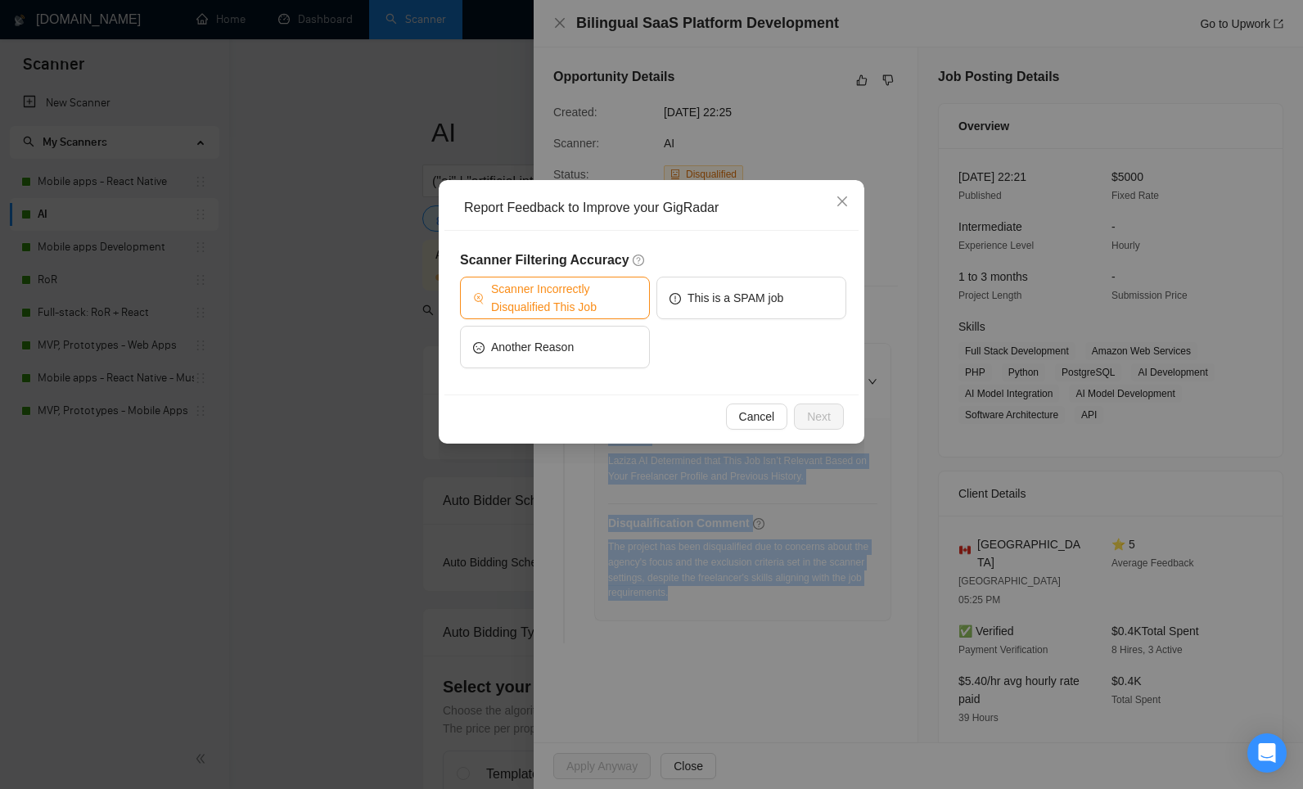
click at [567, 306] on span "Scanner Incorrectly Disqualified This Job" at bounding box center [564, 298] width 146 height 36
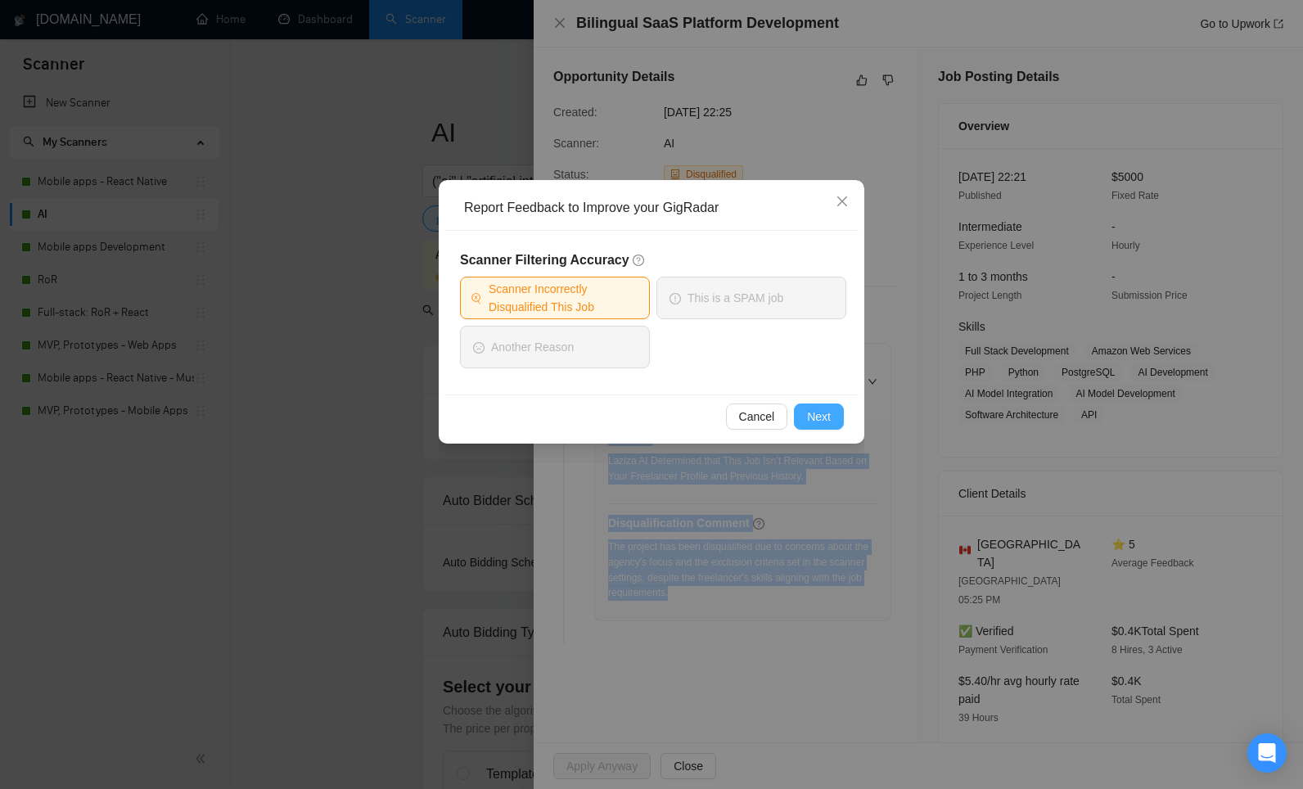
click at [816, 426] on button "Next" at bounding box center [819, 416] width 50 height 26
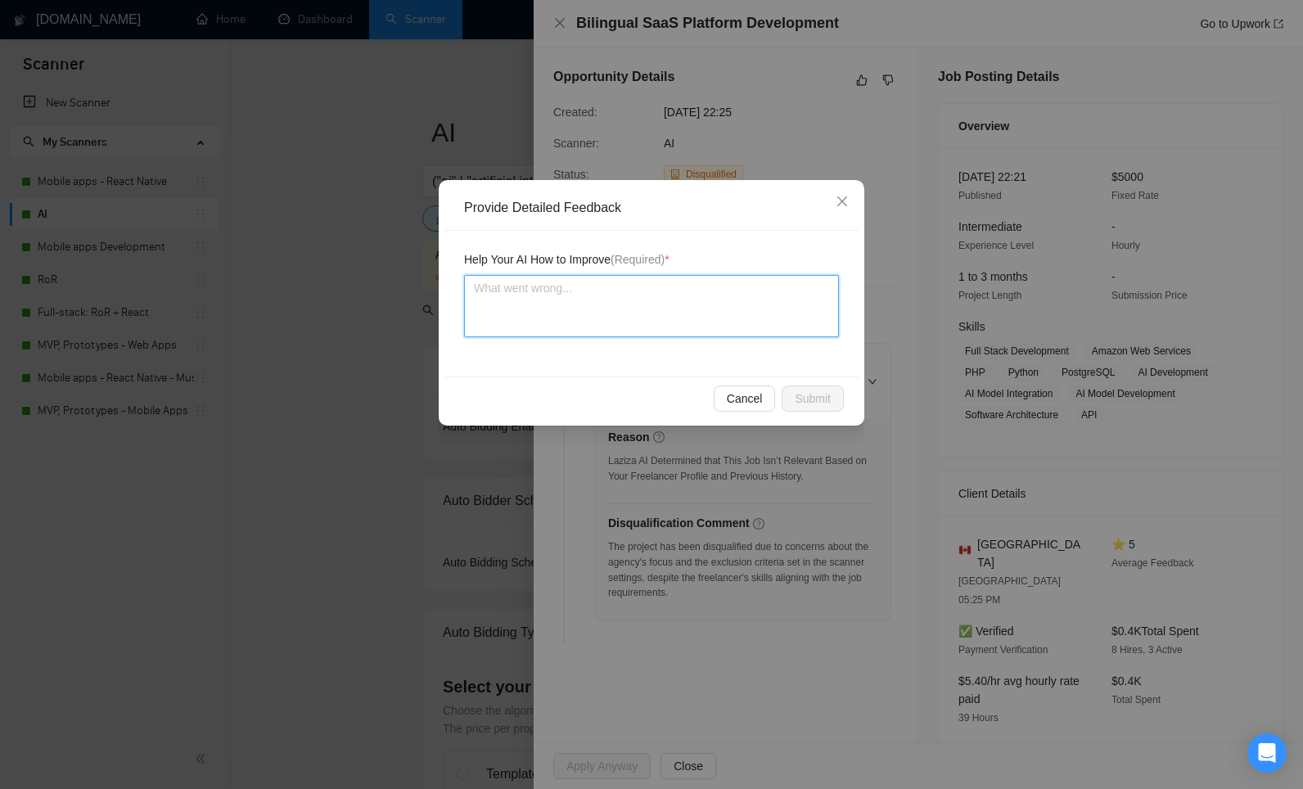
click at [621, 298] on textarea at bounding box center [651, 306] width 375 height 62
paste textarea "This disqualification looks a bit too strict. While the stack mentions Bubble.i…"
type textarea "This disqualification looks a bit too strict. While the stack mentions Bubble.i…"
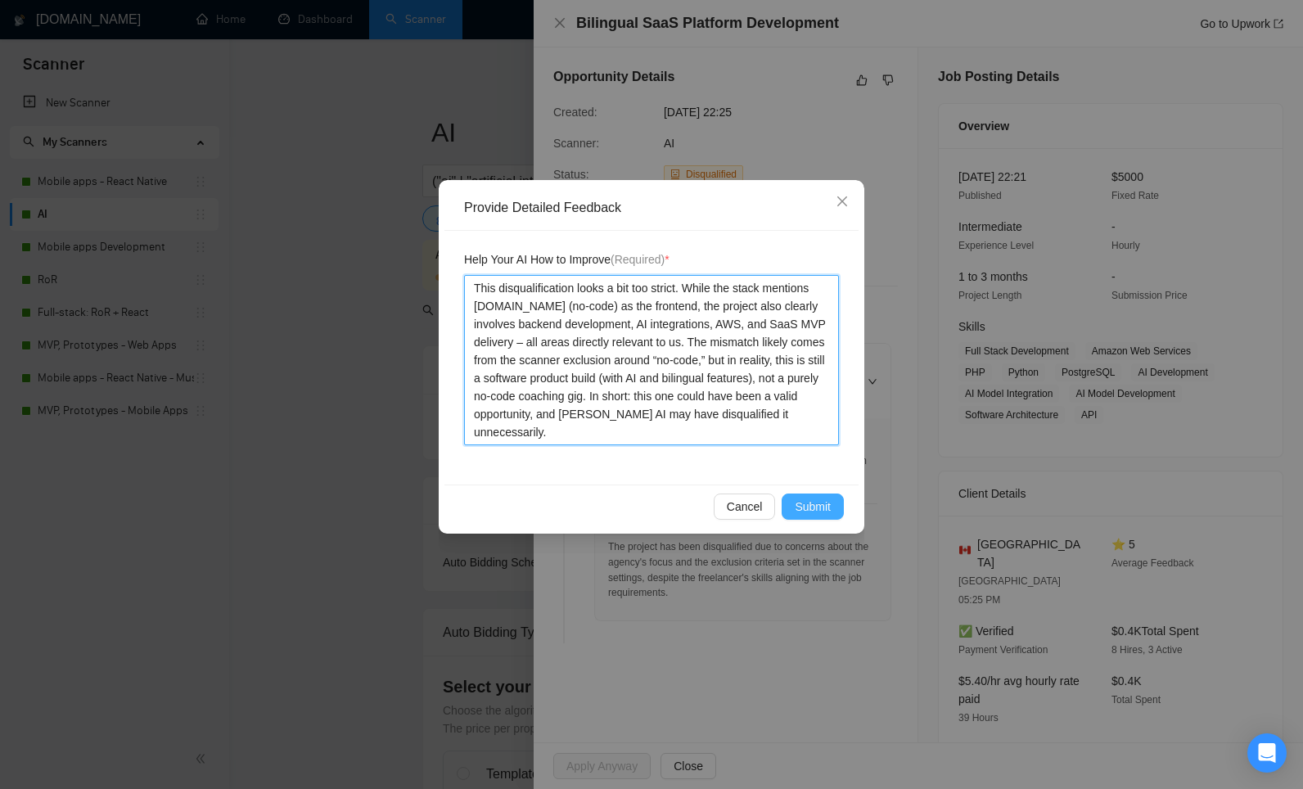
type textarea "This disqualification looks a bit too strict. While the stack mentions Bubble.i…"
drag, startPoint x: 835, startPoint y: 513, endPoint x: 840, endPoint y: 455, distance: 58.4
click at [834, 512] on button "Submit" at bounding box center [812, 506] width 62 height 26
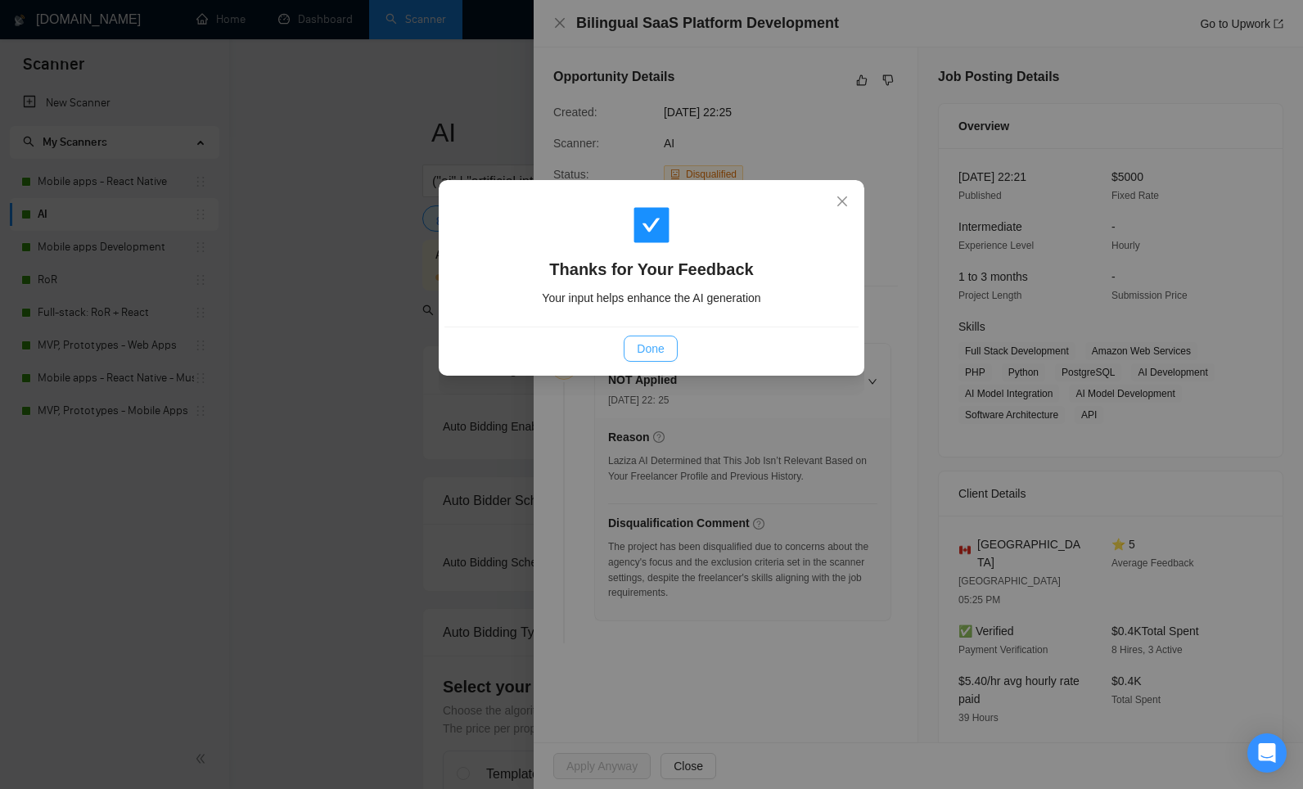
drag, startPoint x: 637, startPoint y: 349, endPoint x: 675, endPoint y: 287, distance: 72.4
click at [640, 344] on span "Done" at bounding box center [650, 349] width 27 height 18
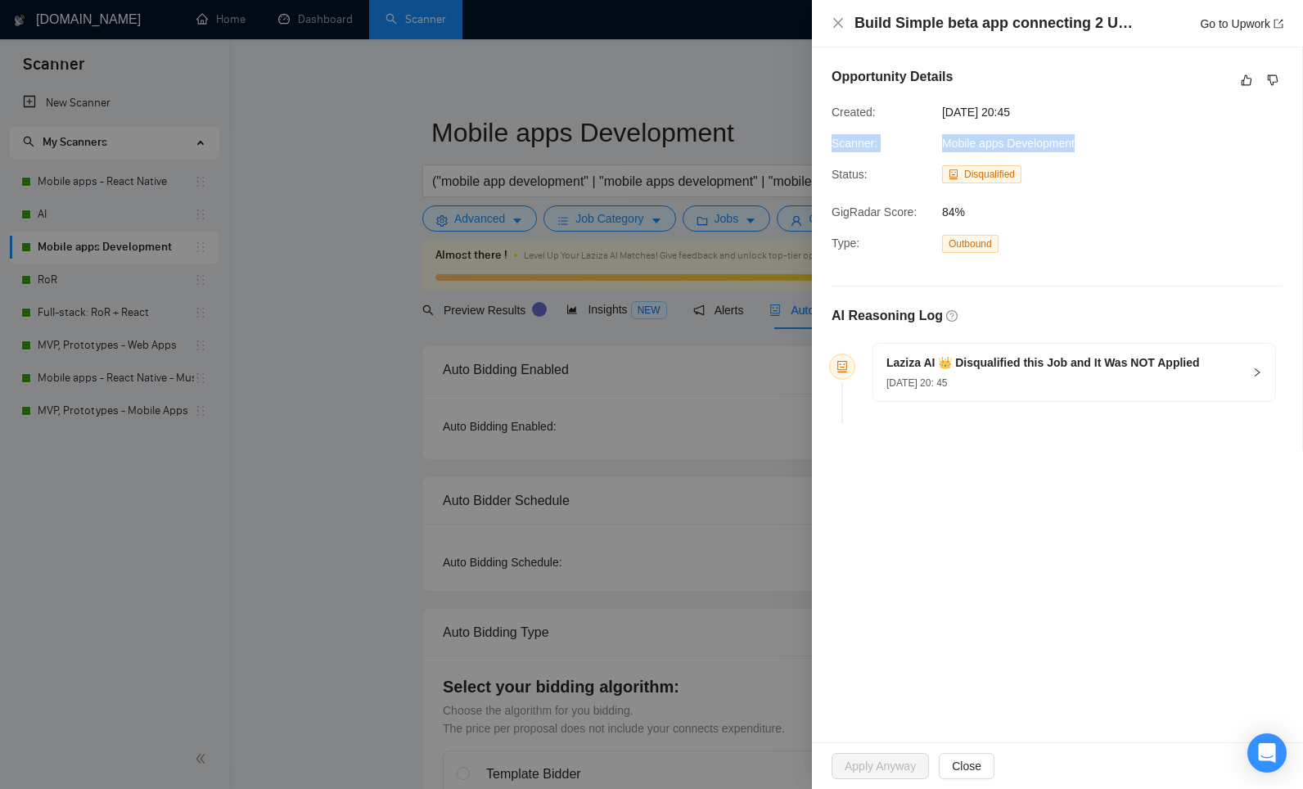
drag, startPoint x: 1103, startPoint y: 148, endPoint x: 821, endPoint y: 151, distance: 282.3
click at [822, 148] on div "Opportunity Details Created: [DATE] 20:45 Scanner: Mobile apps Development Stat…" at bounding box center [1057, 248] width 490 height 403
copy div "Scanner: Mobile apps Development"
click at [956, 367] on h5 "Laziza AI 👑 Disqualified this Job and It Was NOT Applied" at bounding box center [1042, 362] width 313 height 17
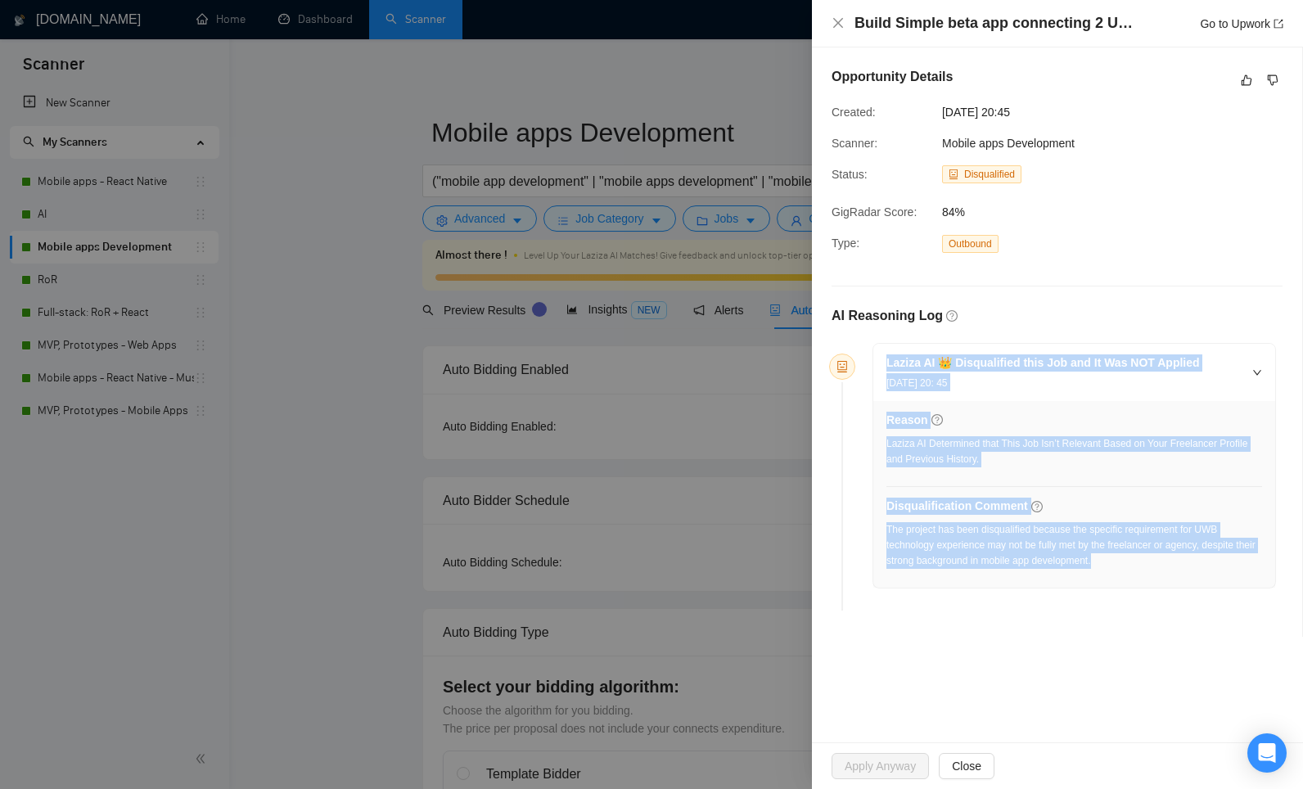
drag, startPoint x: 1030, startPoint y: 506, endPoint x: 852, endPoint y: 356, distance: 233.4
click at [851, 356] on li "Laziza AI 👑 Disqualified this Job and It Was NOT Applied [DATE] 20: 45 Reason L…" at bounding box center [1057, 480] width 438 height 262
copy div "Laziza AI 👑 Disqualified this Job and It Was NOT Applied [DATE] 20: 45 Reason L…"
click at [1229, 29] on link "Go to Upwork" at bounding box center [1240, 23] width 83 height 13
click at [1240, 80] on icon "like" at bounding box center [1245, 80] width 11 height 13
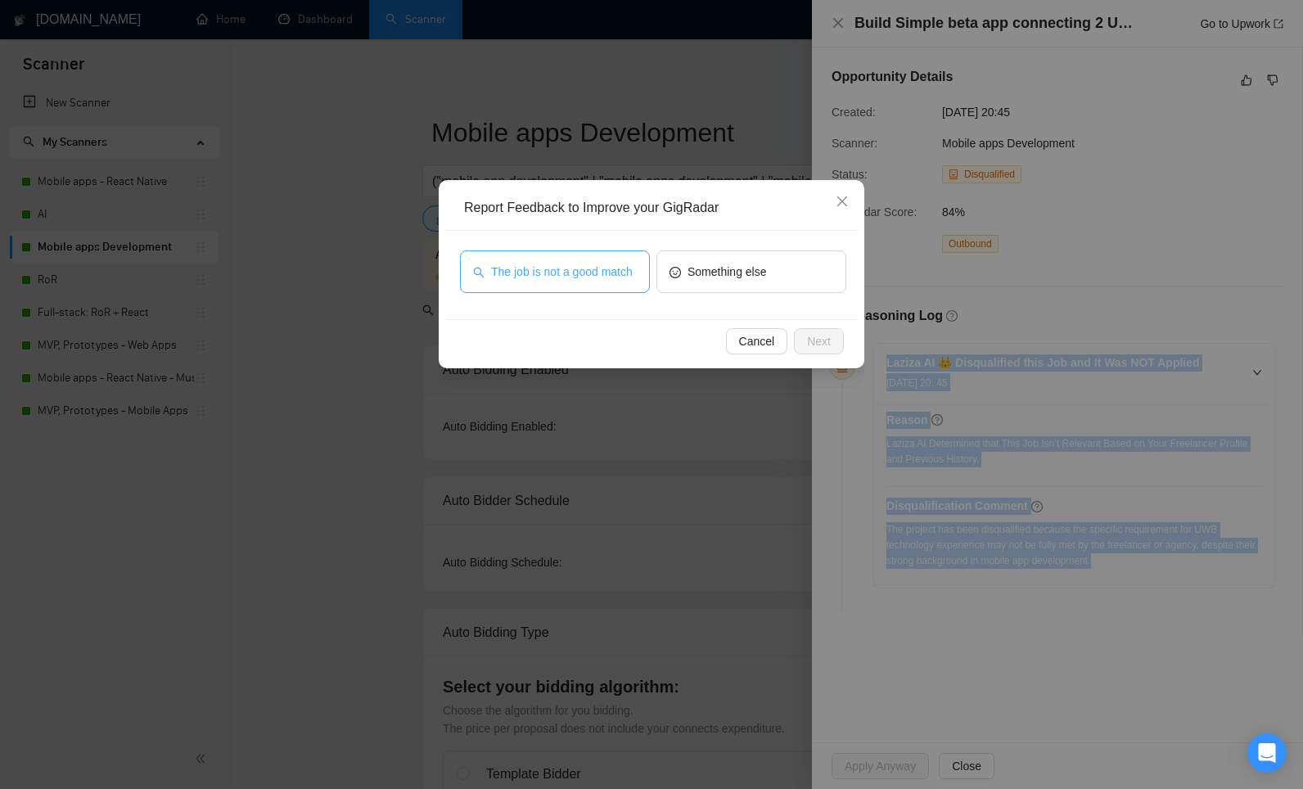
drag, startPoint x: 539, startPoint y: 282, endPoint x: 596, endPoint y: 303, distance: 60.0
click at [540, 281] on span "The job is not a good match" at bounding box center [562, 272] width 142 height 18
drag, startPoint x: 826, startPoint y: 346, endPoint x: 748, endPoint y: 349, distance: 77.8
click at [826, 346] on span "Next" at bounding box center [819, 341] width 24 height 18
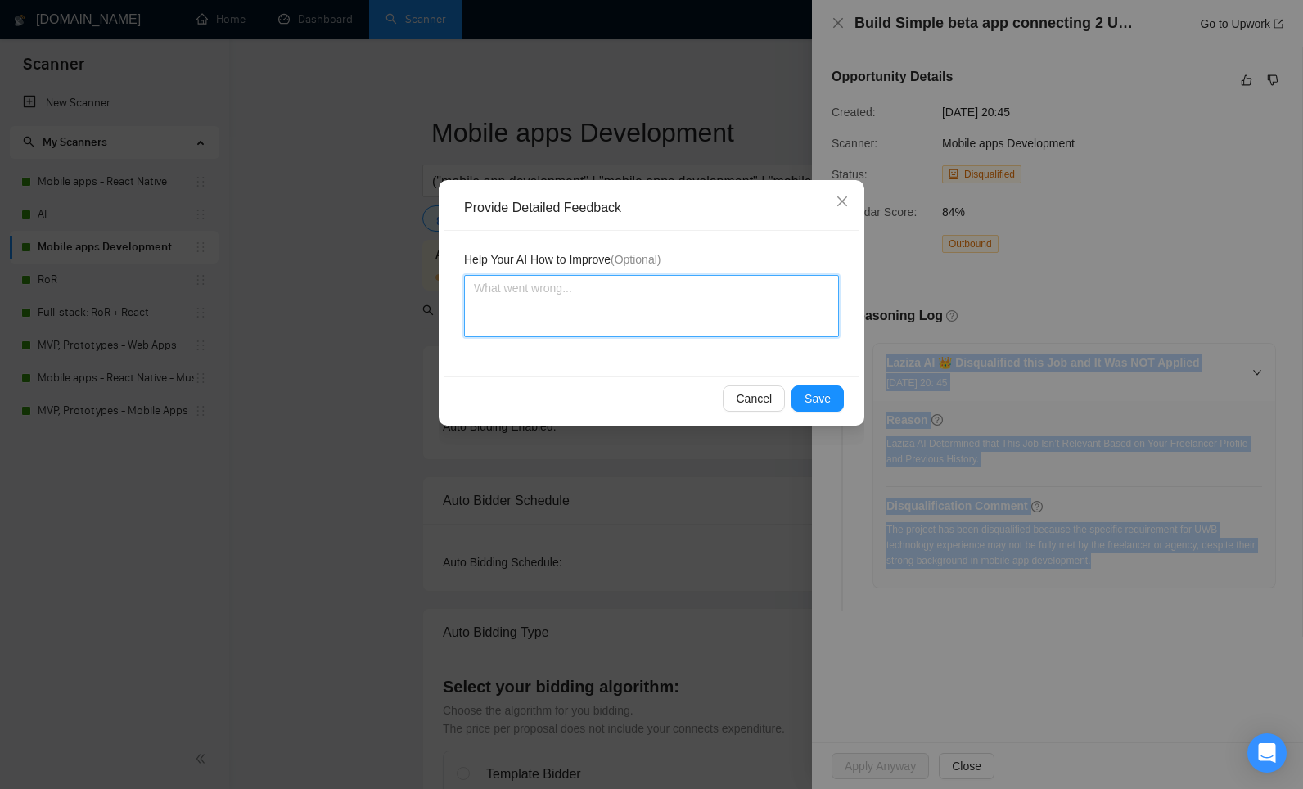
click at [625, 317] on textarea at bounding box center [651, 306] width 375 height 62
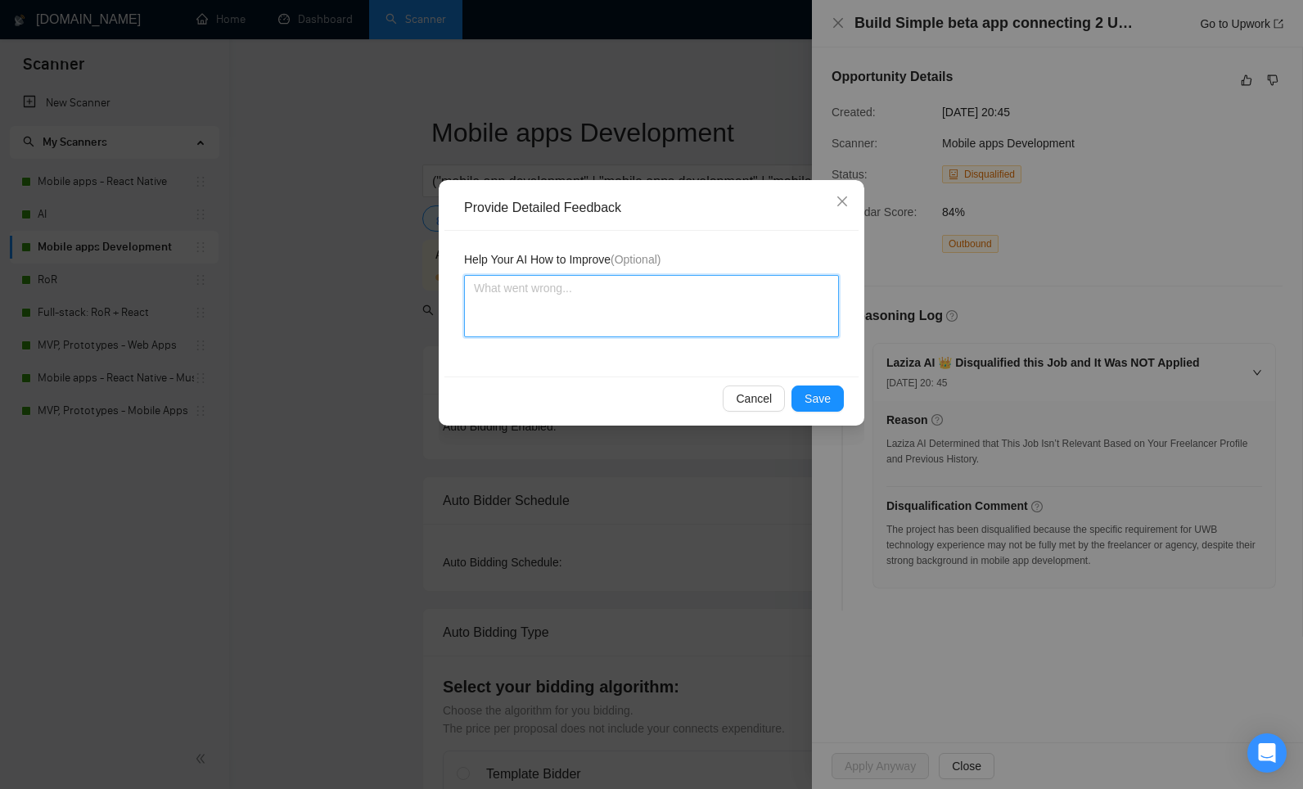
paste textarea "This disqualification makes sense. The job is very specialized in UWB (Ultra-Wi…"
type textarea "This disqualification makes sense. The job is very specialized in UWB (Ultra-Wi…"
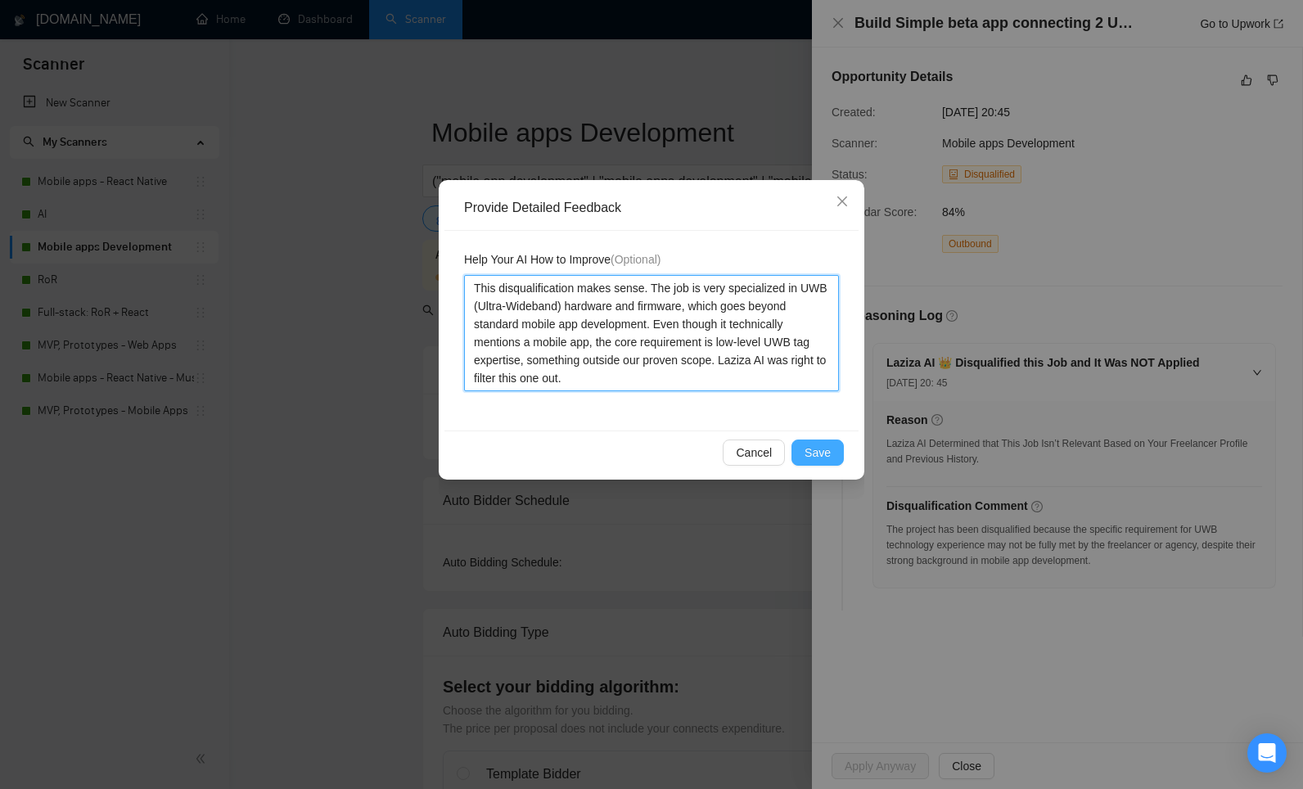
type textarea "This disqualification makes sense. The job is very specialized in UWB (Ultra-Wi…"
click at [833, 454] on button "Save" at bounding box center [817, 452] width 52 height 26
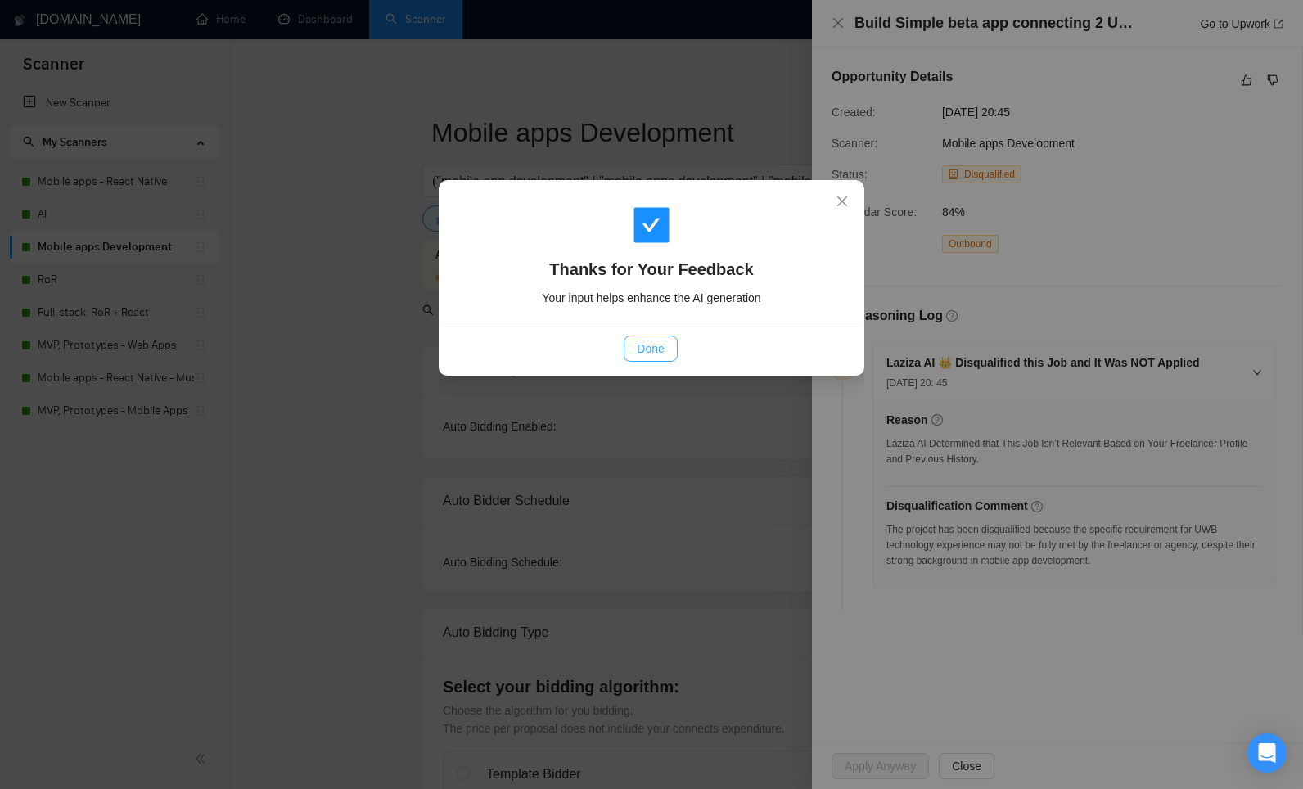
drag, startPoint x: 658, startPoint y: 338, endPoint x: 659, endPoint y: 330, distance: 8.2
click at [658, 335] on button "Done" at bounding box center [649, 348] width 53 height 26
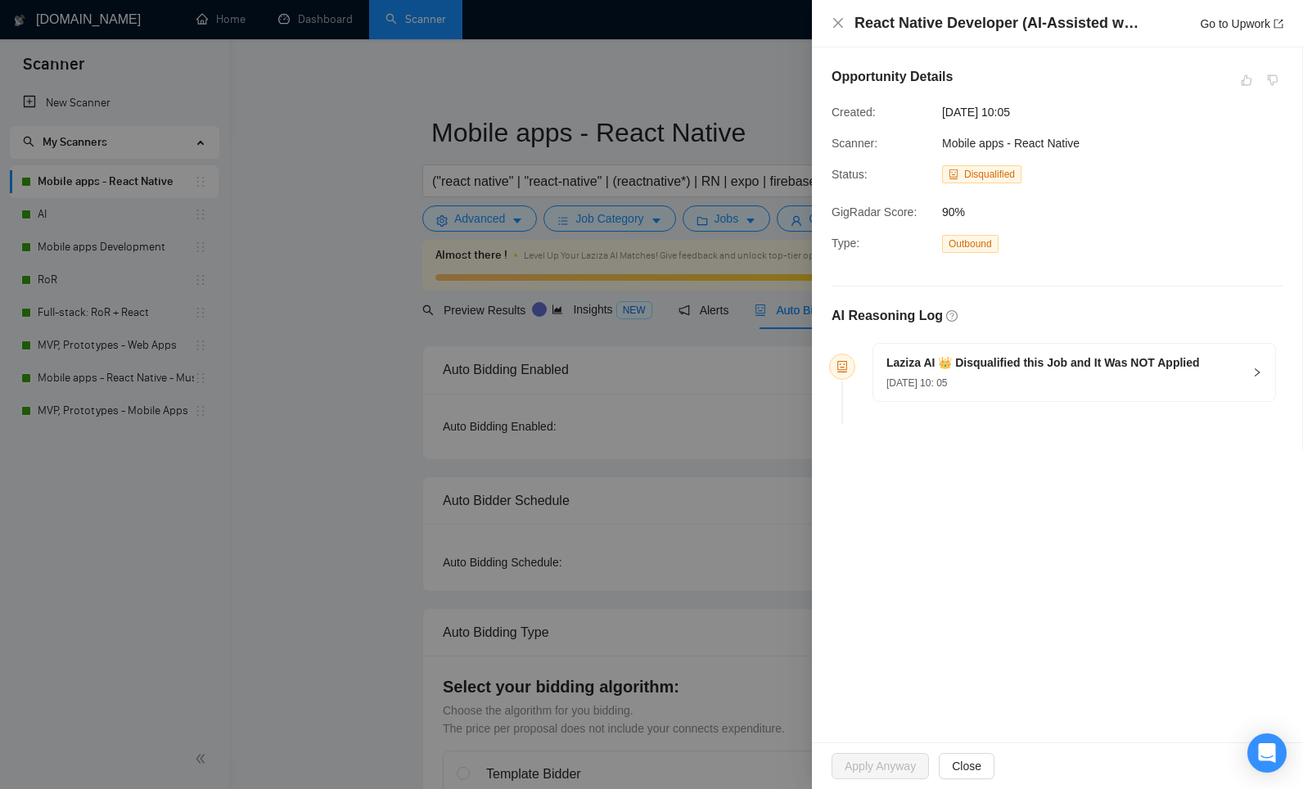
click at [1136, 145] on div "Scanner: Mobile apps - React Native" at bounding box center [990, 143] width 331 height 18
drag, startPoint x: 964, startPoint y: 133, endPoint x: 828, endPoint y: 133, distance: 135.8
click at [828, 133] on div "Opportunity Details Created: [DATE] 10:05 Scanner: Mobile apps - React Native S…" at bounding box center [1057, 248] width 490 height 403
copy div "Scanner: Mobile apps - React Native"
click at [1000, 366] on h5 "Laziza AI 👑 Disqualified this Job and It Was NOT Applied" at bounding box center [1042, 362] width 313 height 17
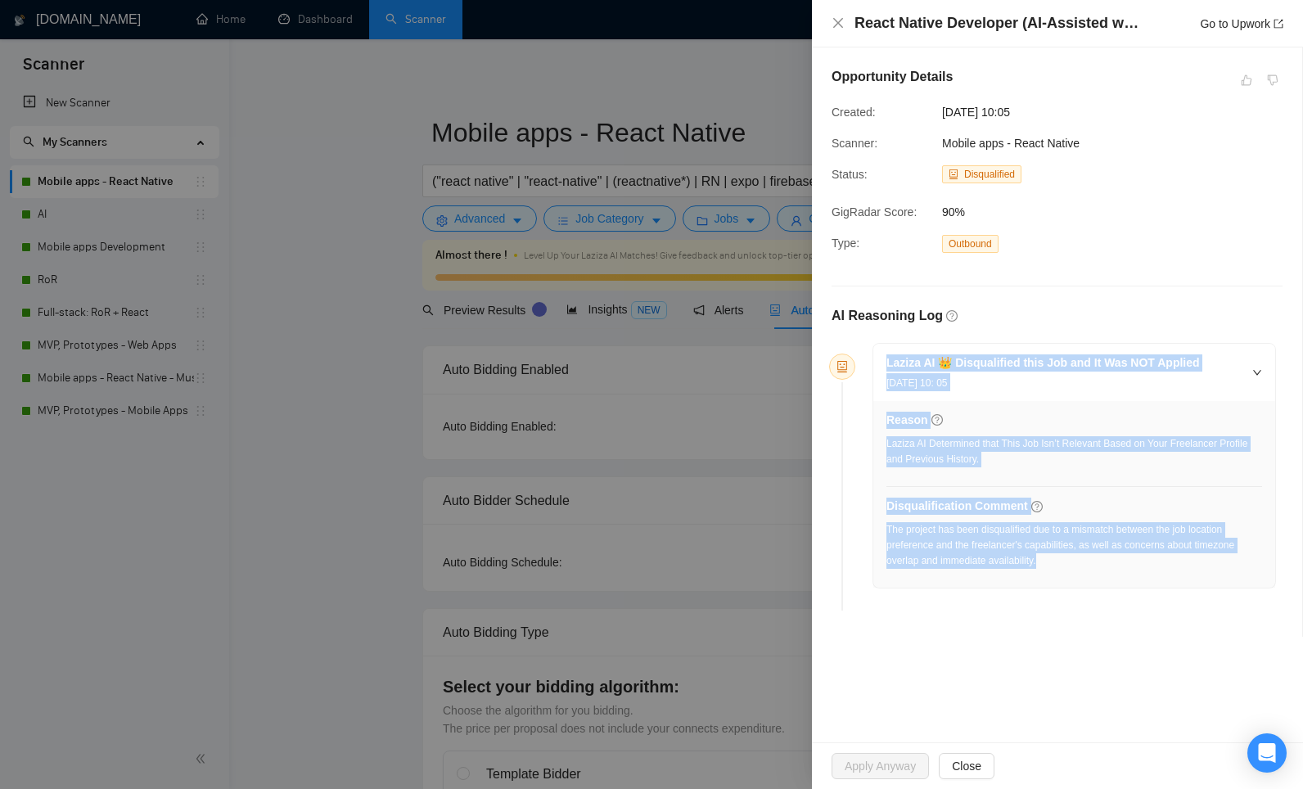
drag, startPoint x: 1046, startPoint y: 556, endPoint x: 847, endPoint y: 351, distance: 285.8
click at [854, 351] on li "Laziza AI 👑 Disqualified this Job and It Was NOT Applied [DATE] 10: 05 Reason L…" at bounding box center [1057, 480] width 438 height 262
copy div "Laziza AI 👑 Disqualified this Job and It Was NOT Applied [DATE] 10: 05 Reason L…"
click at [1213, 20] on link "Go to Upwork" at bounding box center [1240, 23] width 83 height 13
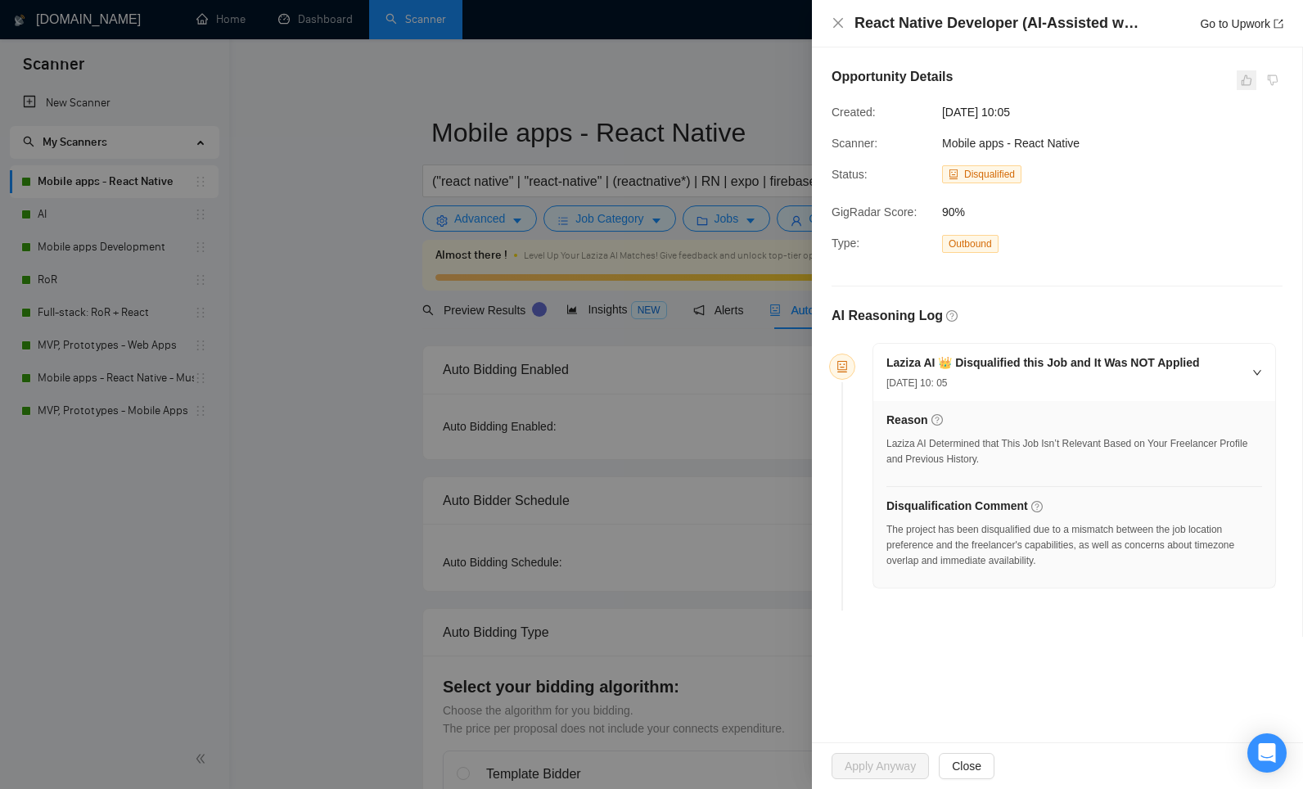
click at [1244, 72] on span at bounding box center [1246, 80] width 20 height 20
